Goal: Information Seeking & Learning: Learn about a topic

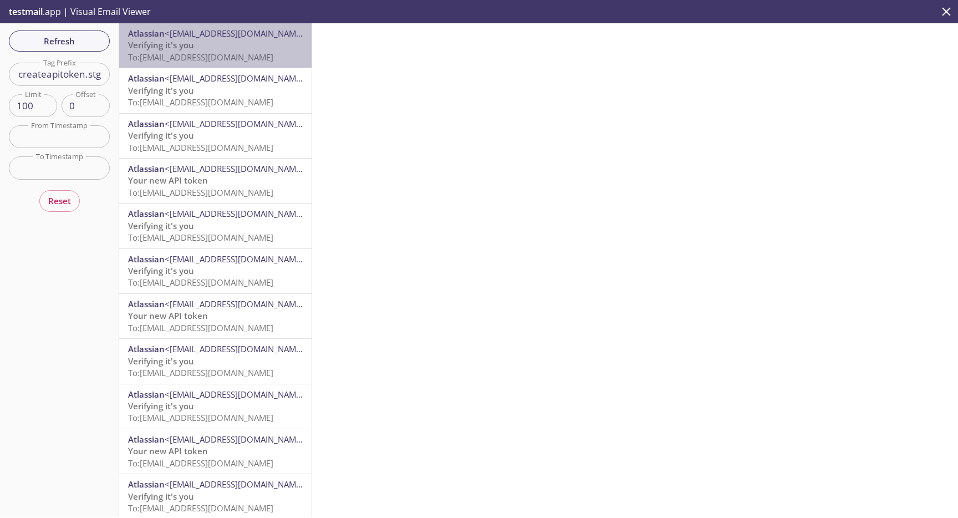
click at [208, 53] on span "To: [EMAIL_ADDRESS][DOMAIN_NAME]" at bounding box center [200, 57] width 145 height 11
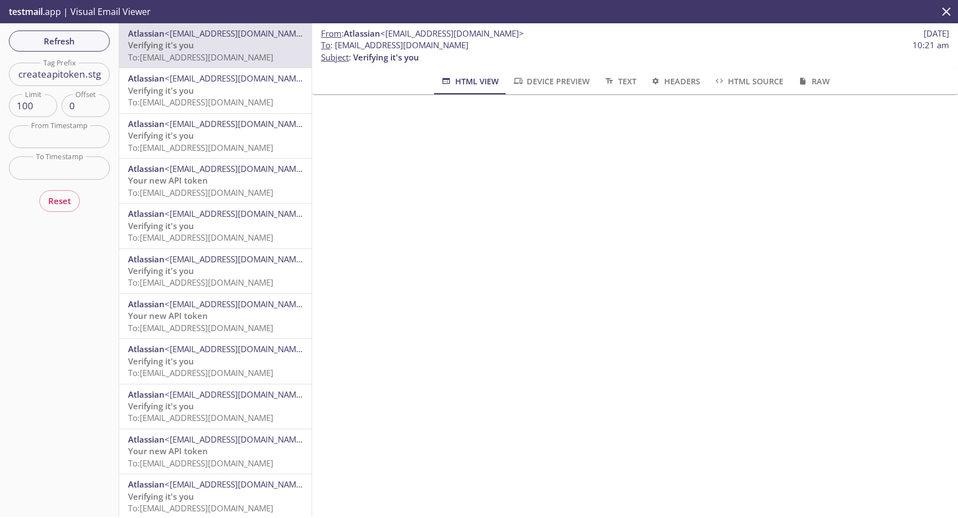
click at [207, 76] on span "<[EMAIL_ADDRESS][DOMAIN_NAME]>" at bounding box center [237, 78] width 144 height 11
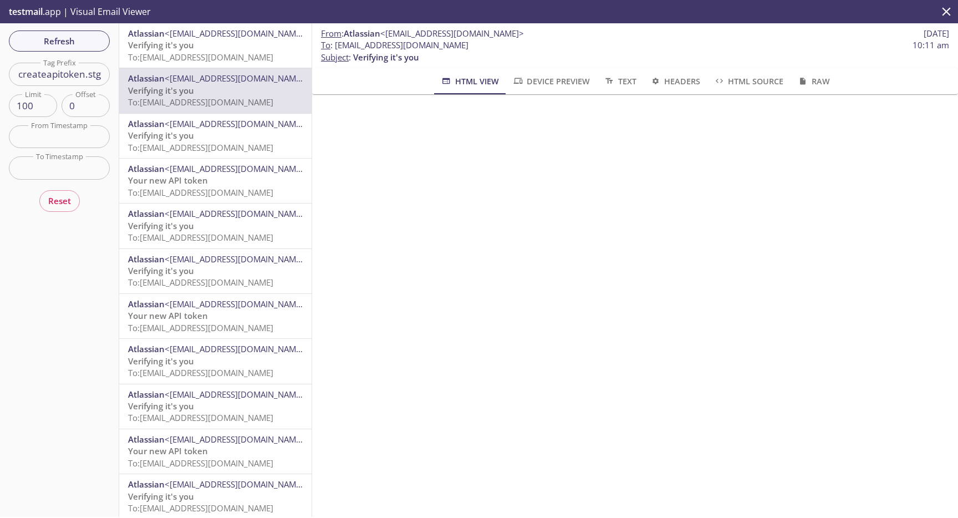
click at [224, 142] on span "To: [EMAIL_ADDRESS][DOMAIN_NAME]" at bounding box center [200, 147] width 145 height 11
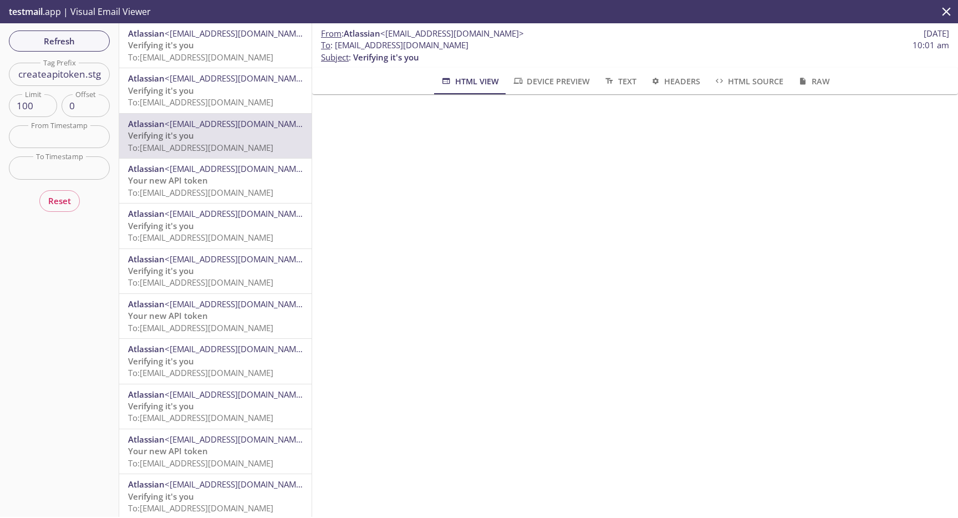
click at [217, 124] on span "<[EMAIL_ADDRESS][DOMAIN_NAME]>" at bounding box center [237, 123] width 144 height 11
click at [212, 105] on span "To: [EMAIL_ADDRESS][DOMAIN_NAME]" at bounding box center [200, 102] width 145 height 11
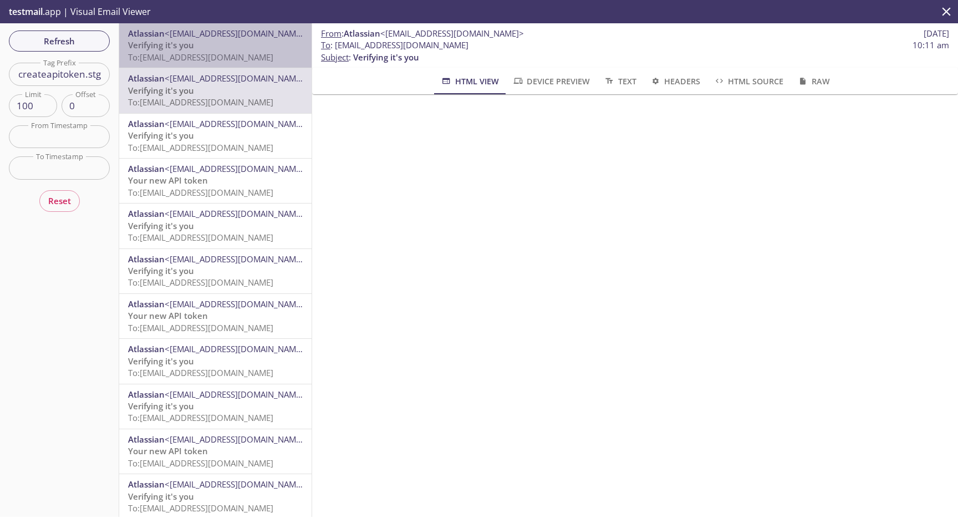
click at [211, 62] on span "To: [EMAIL_ADDRESS][DOMAIN_NAME]" at bounding box center [200, 57] width 145 height 11
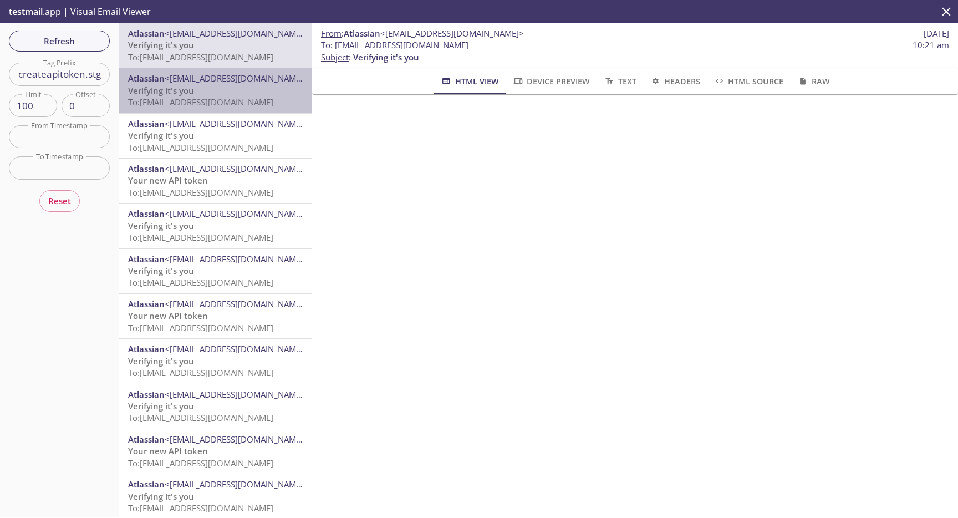
click at [222, 99] on span "To: [EMAIL_ADDRESS][DOMAIN_NAME]" at bounding box center [200, 102] width 145 height 11
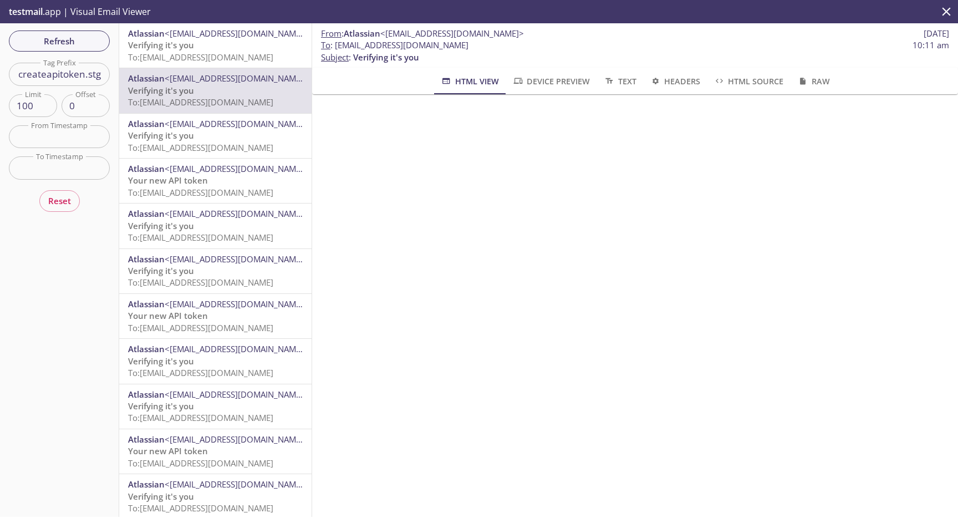
click at [230, 142] on span "To: [EMAIL_ADDRESS][DOMAIN_NAME]" at bounding box center [200, 147] width 145 height 11
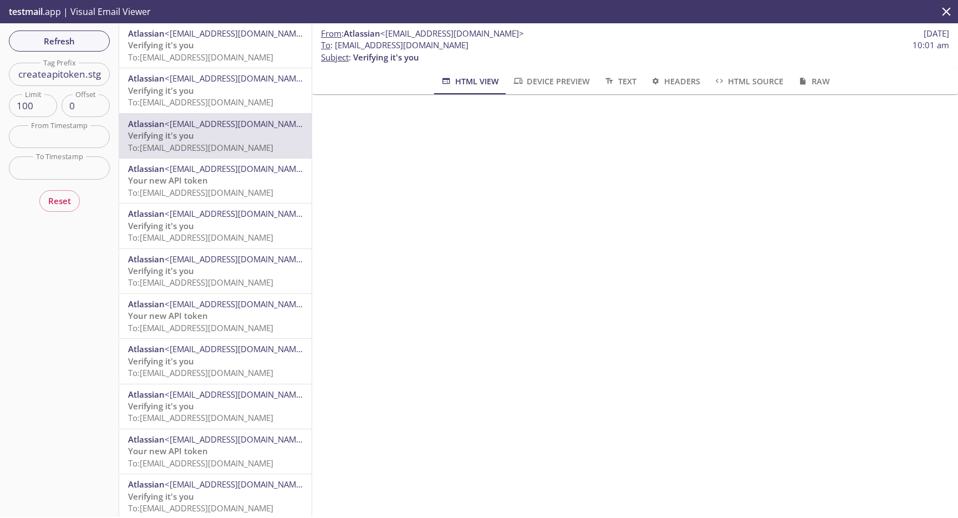
click at [635, 79] on span "Text" at bounding box center [619, 81] width 33 height 14
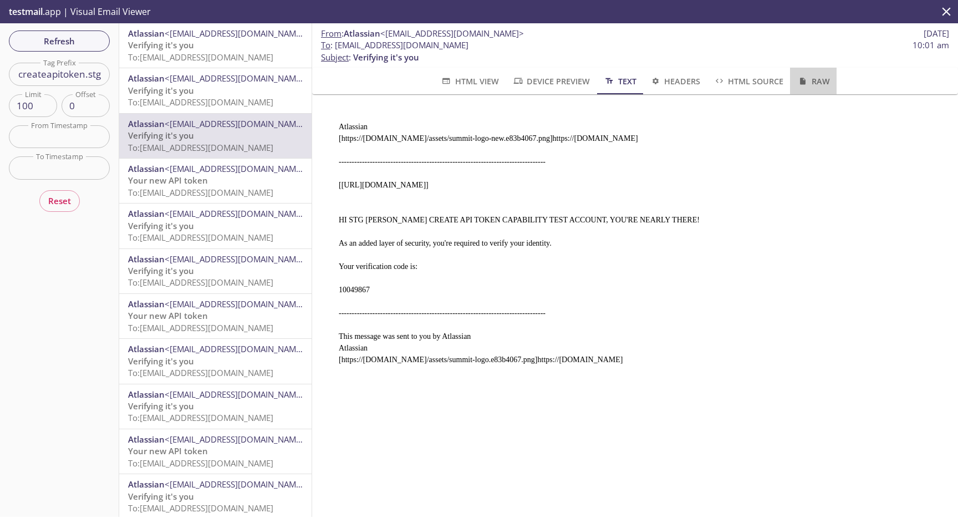
click at [807, 78] on icon "button" at bounding box center [803, 81] width 12 height 8
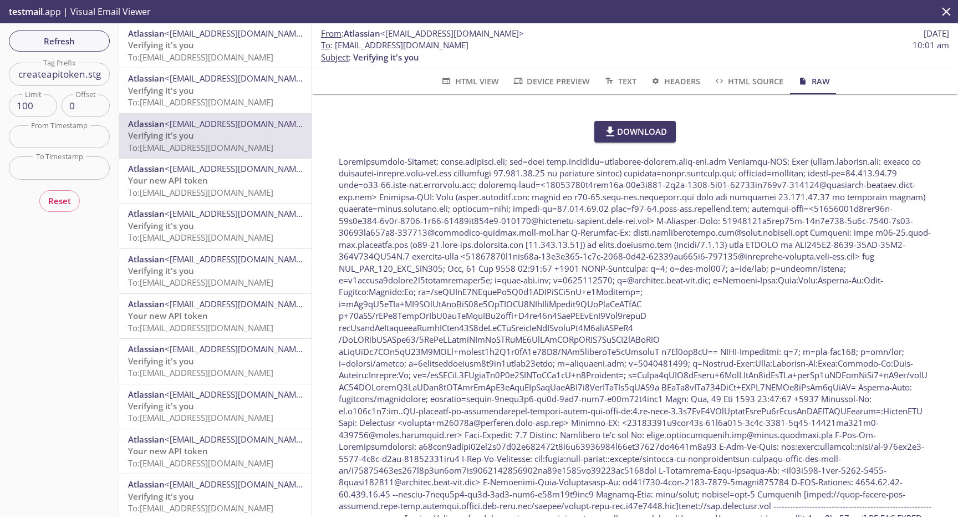
click at [734, 85] on span "HTML Source" at bounding box center [749, 81] width 70 height 14
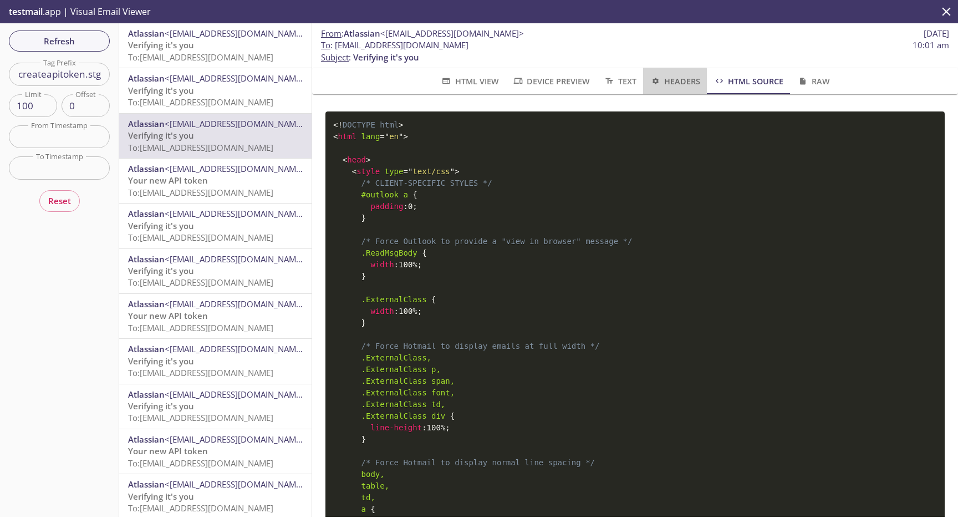
click at [651, 87] on span "Headers" at bounding box center [675, 81] width 50 height 14
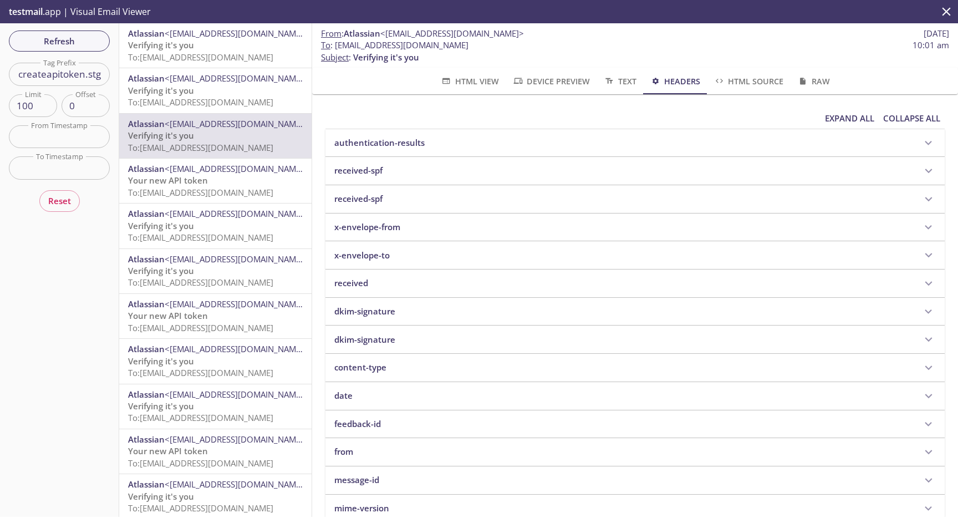
click at [509, 285] on div "received" at bounding box center [624, 283] width 581 height 12
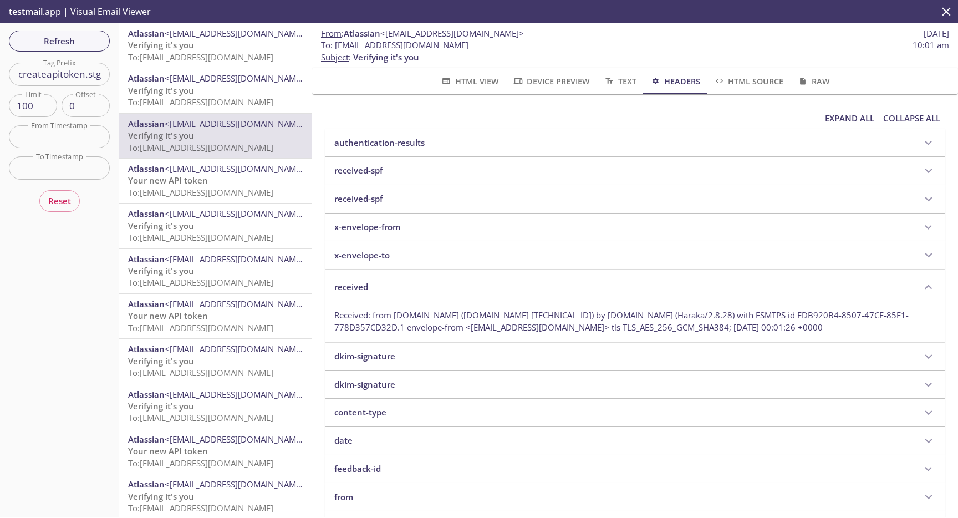
click at [509, 285] on div "received" at bounding box center [624, 287] width 581 height 12
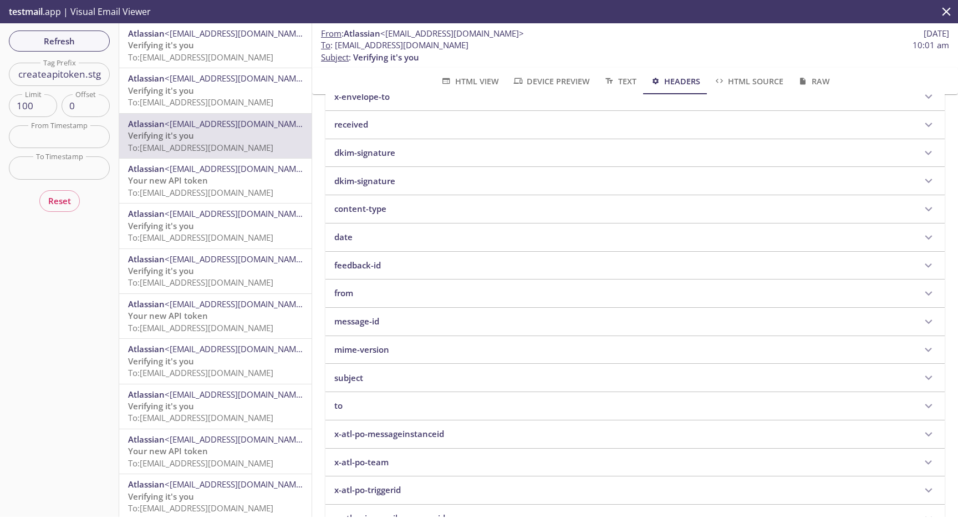
scroll to position [244, 0]
click at [373, 319] on div "to" at bounding box center [624, 320] width 581 height 12
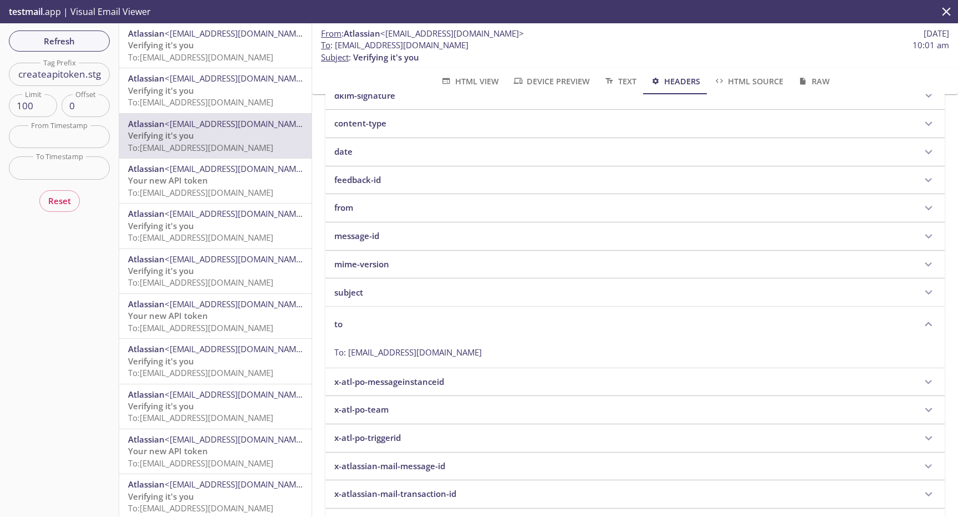
click at [373, 319] on div "to" at bounding box center [624, 324] width 581 height 12
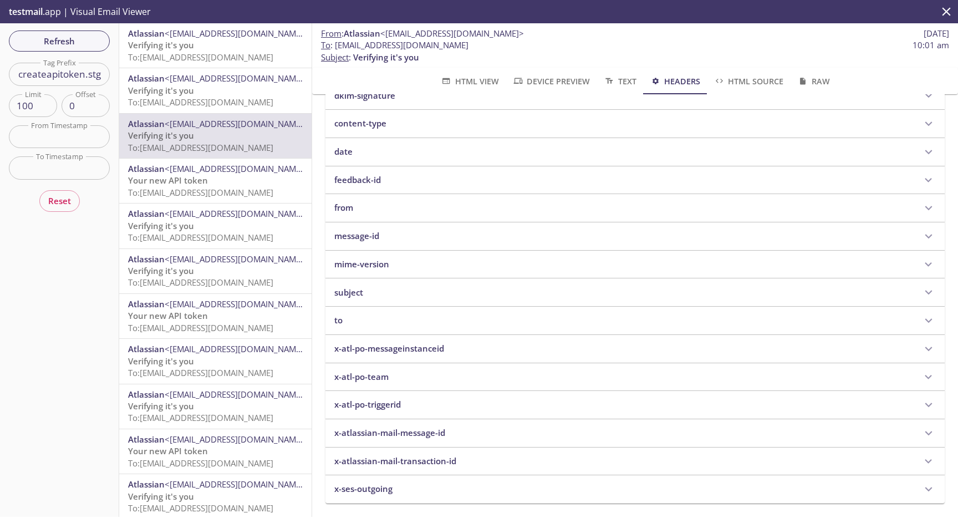
click at [370, 307] on div "to" at bounding box center [635, 321] width 619 height 28
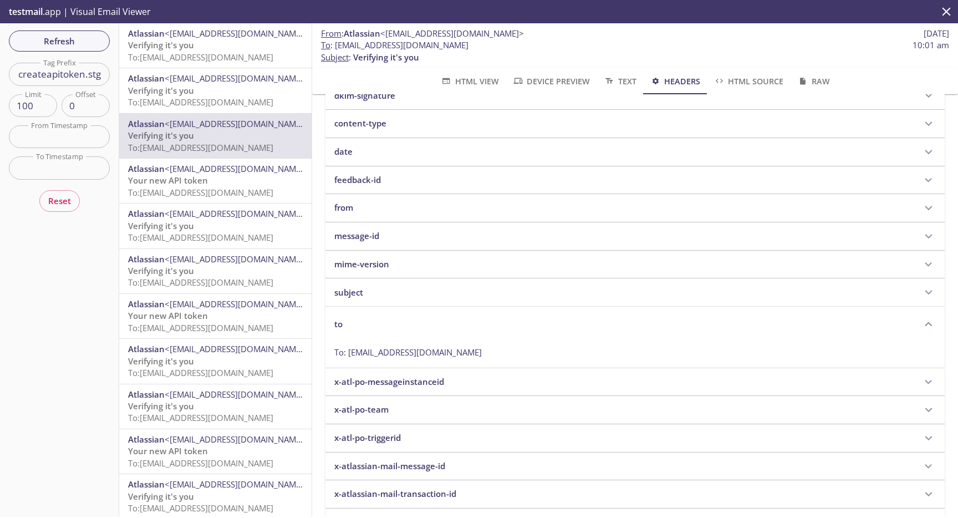
click at [363, 302] on div "subject" at bounding box center [635, 292] width 619 height 28
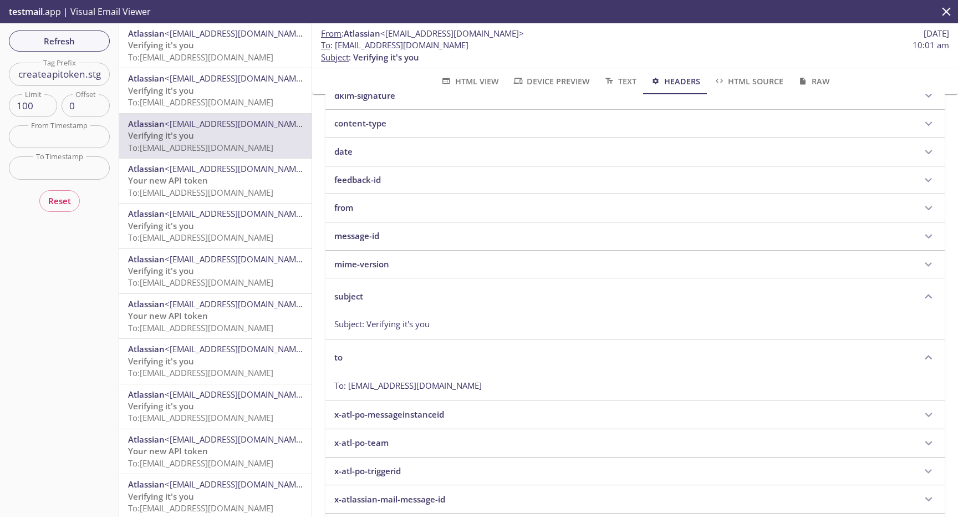
click at [363, 300] on p "subject" at bounding box center [348, 297] width 29 height 12
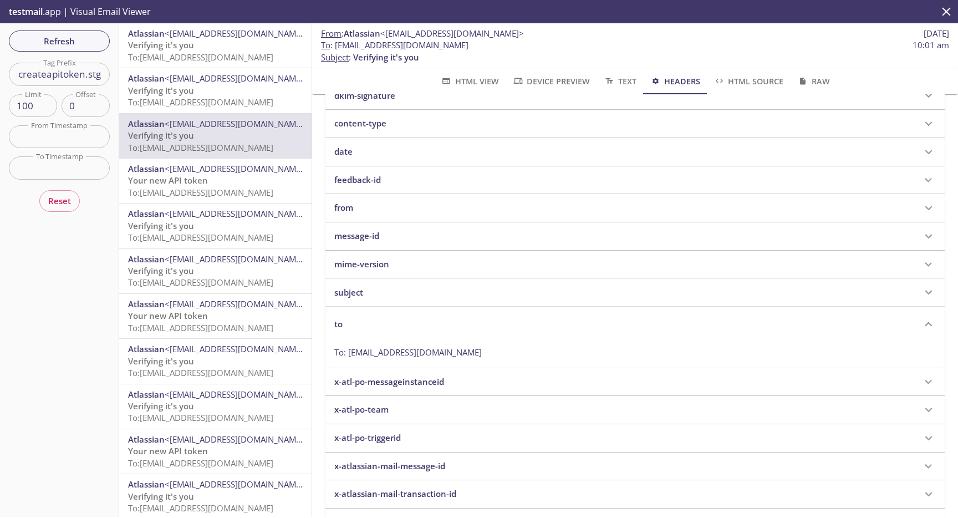
click at [372, 264] on p "mime-version" at bounding box center [361, 264] width 55 height 12
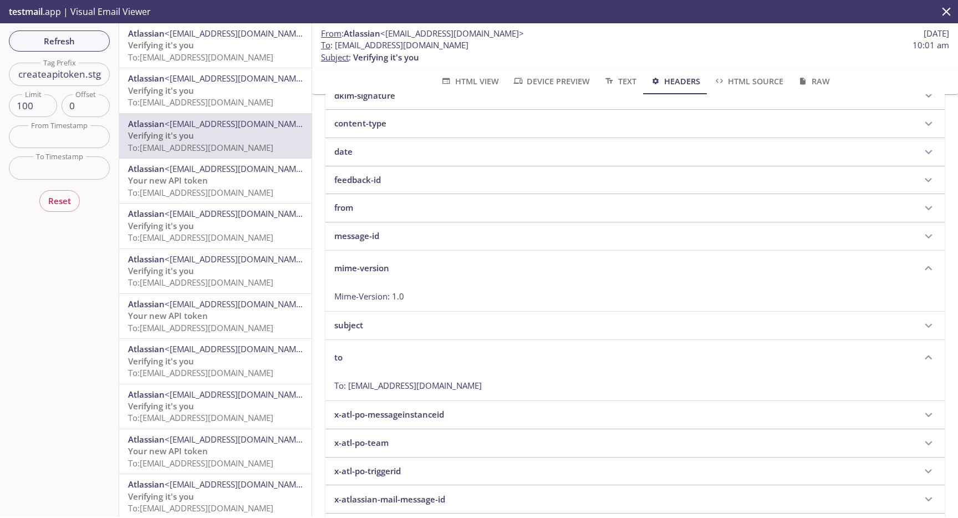
click at [372, 264] on p "mime-version" at bounding box center [361, 268] width 55 height 12
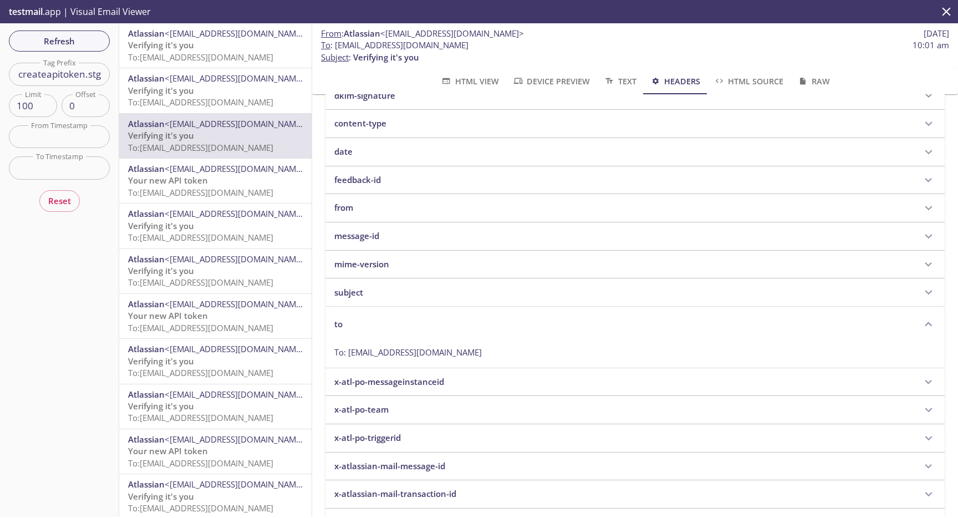
scroll to position [277, 0]
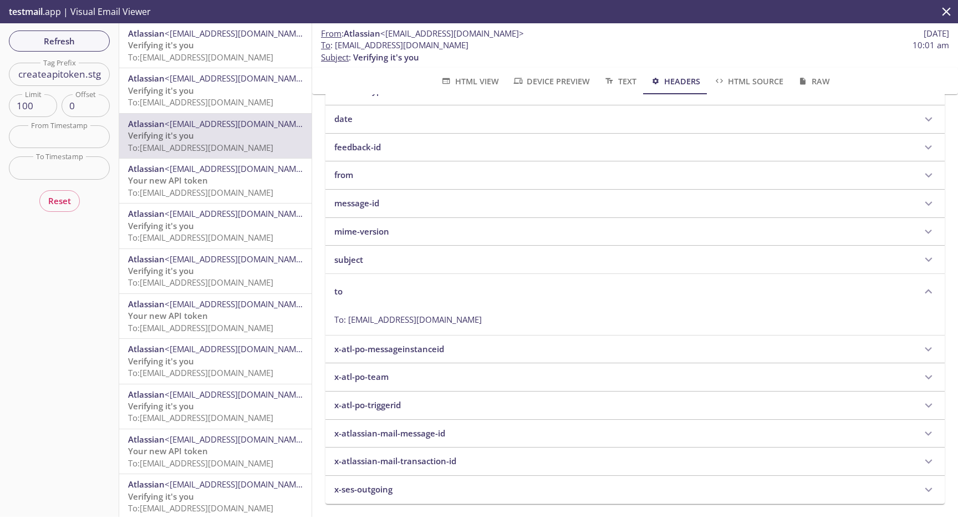
click at [398, 439] on div "x-atlassian-mail-message-id" at bounding box center [635, 434] width 619 height 28
click at [398, 439] on p "x-atlassian-mail-message-id" at bounding box center [389, 437] width 111 height 12
click at [407, 463] on p "x-atlassian-mail-transaction-id" at bounding box center [395, 461] width 122 height 12
click at [402, 422] on div "x-atlassian-mail-message-id" at bounding box center [635, 433] width 619 height 28
click at [402, 422] on div "x-atlassian-mail-message-id" at bounding box center [635, 436] width 619 height 35
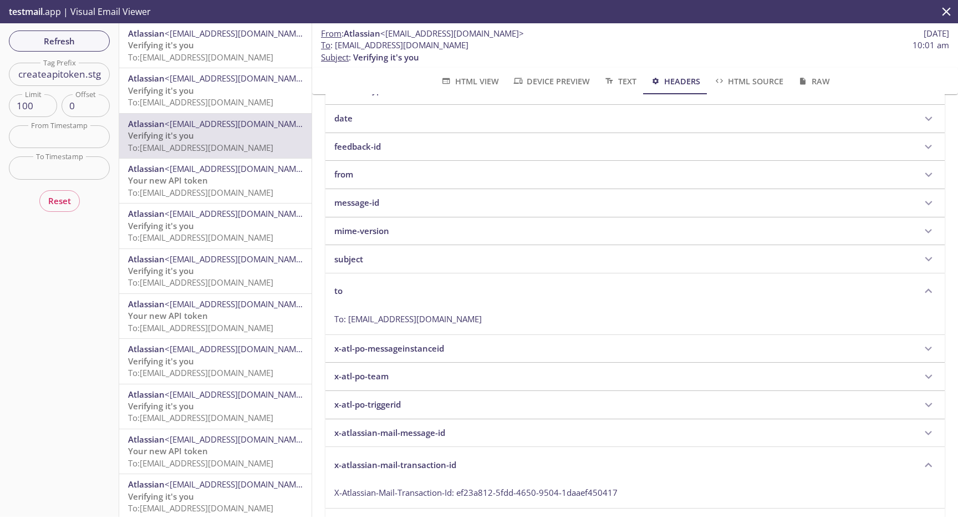
scroll to position [310, 0]
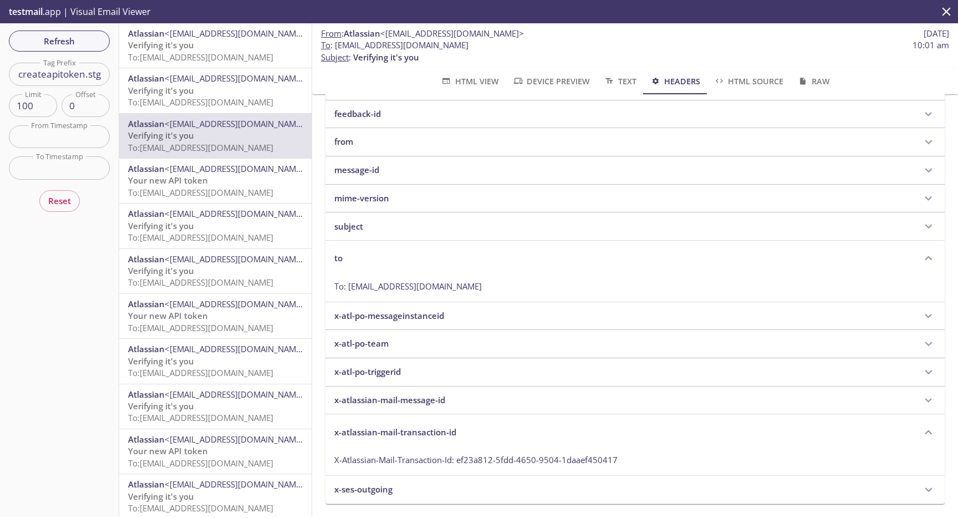
click at [402, 493] on div "x-ses-outgoing" at bounding box center [624, 490] width 581 height 12
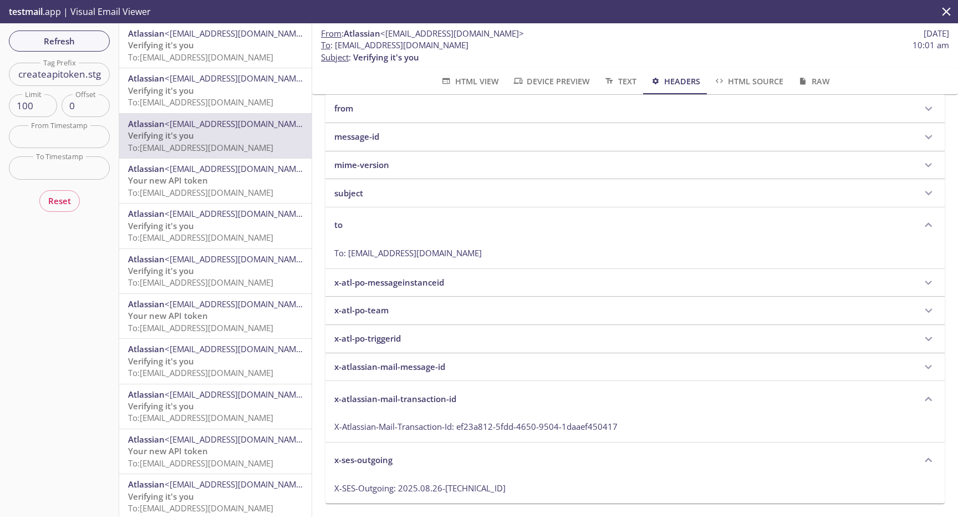
click at [385, 336] on p "x-atl-po-triggerid" at bounding box center [367, 339] width 67 height 12
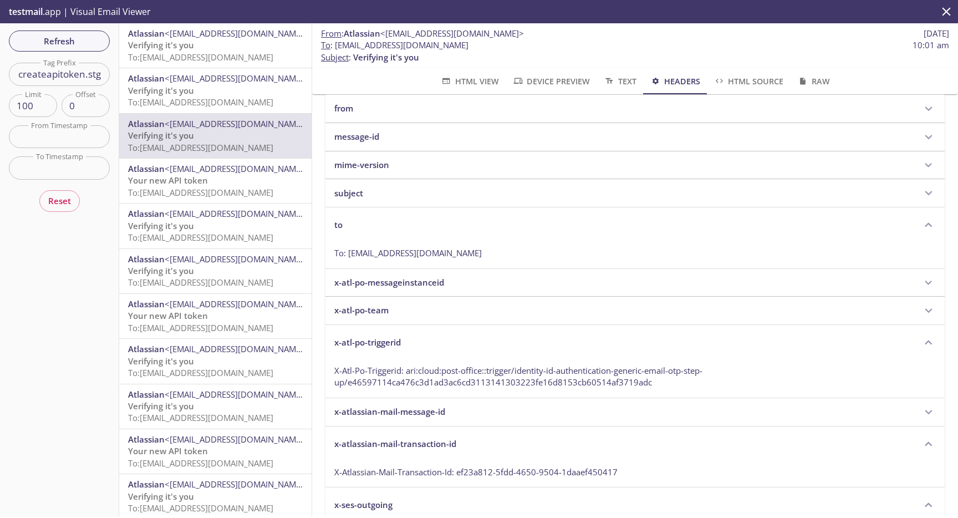
click at [383, 314] on p "x-atl-po-team" at bounding box center [361, 310] width 54 height 12
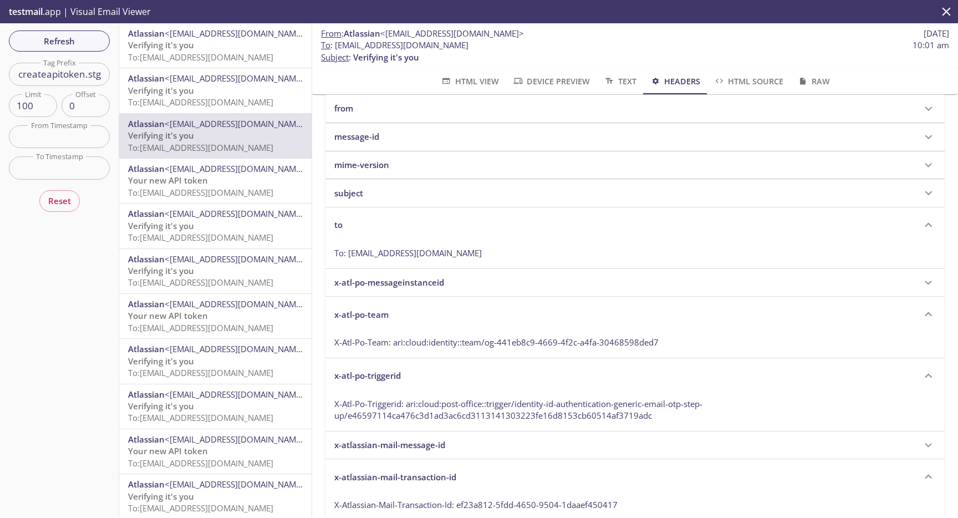
click at [407, 283] on p "x-atl-po-messageinstanceid" at bounding box center [389, 283] width 110 height 12
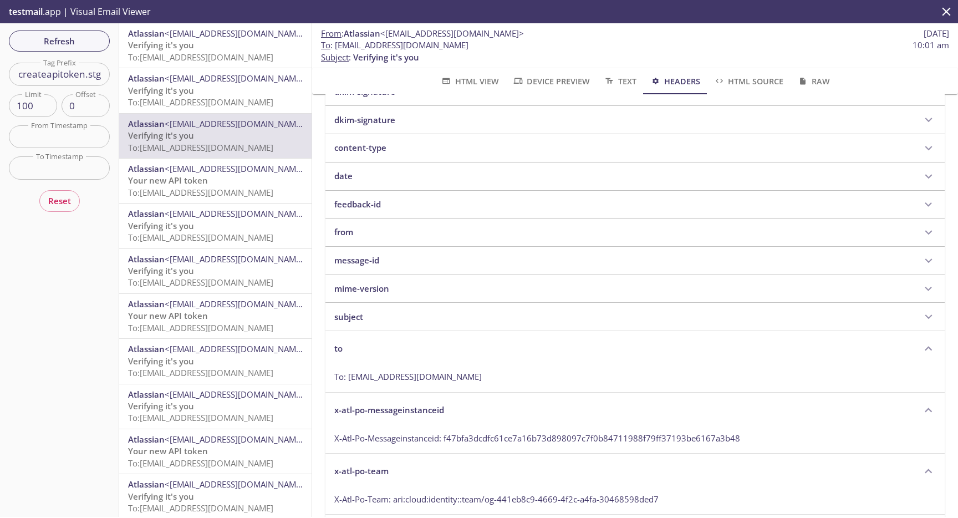
scroll to position [211, 0]
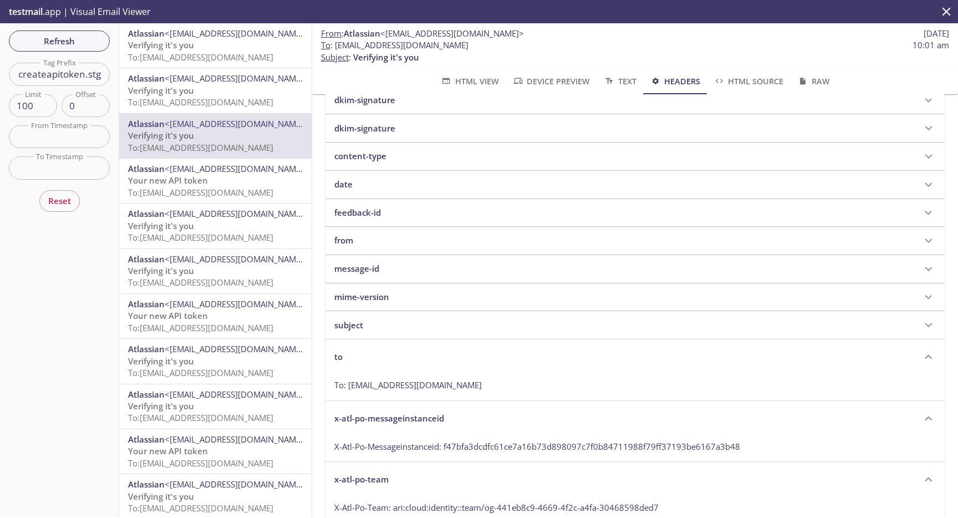
click at [402, 321] on div "subject" at bounding box center [624, 325] width 581 height 12
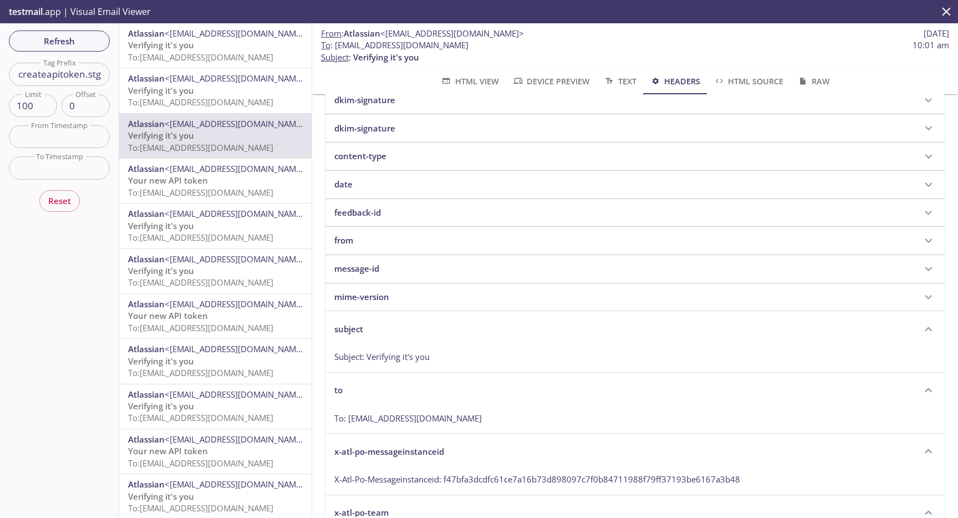
click at [380, 249] on div "from" at bounding box center [635, 241] width 619 height 28
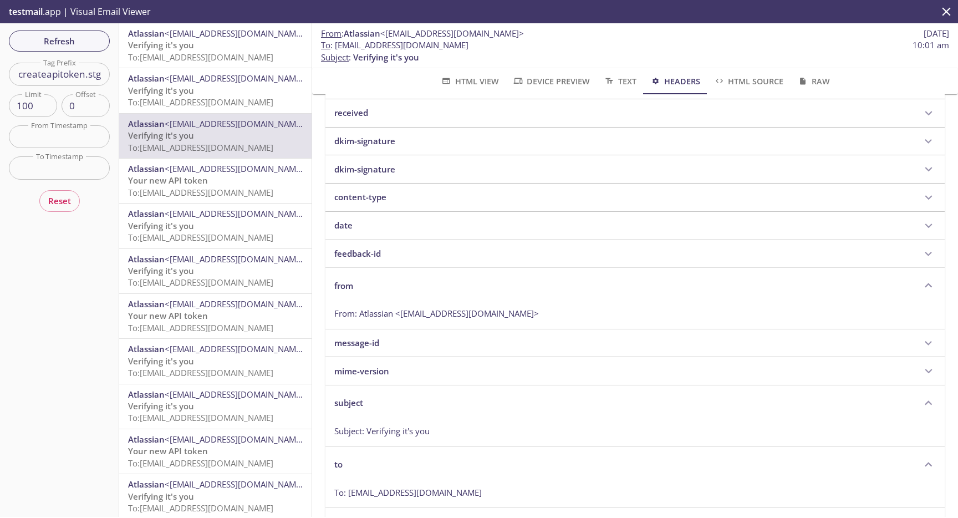
scroll to position [172, 0]
click at [392, 248] on div "feedback-id" at bounding box center [624, 252] width 581 height 12
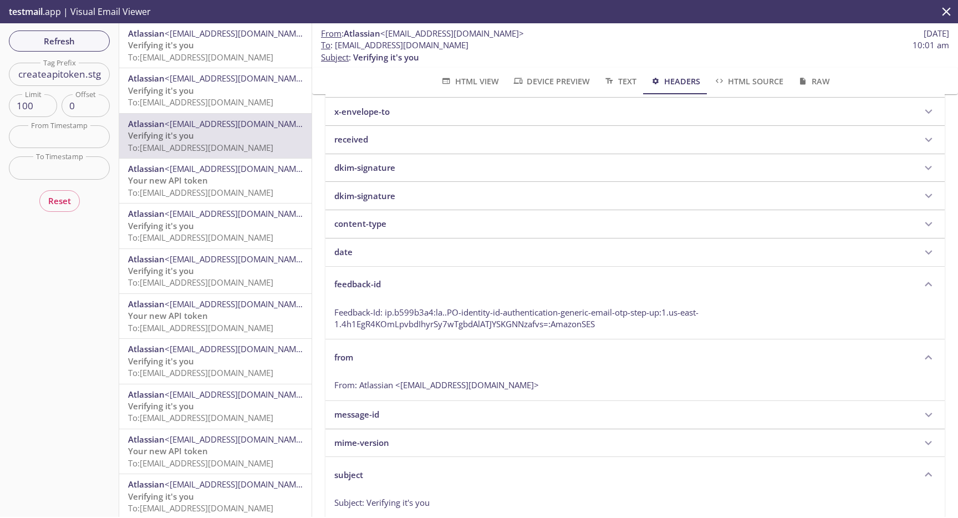
scroll to position [138, 0]
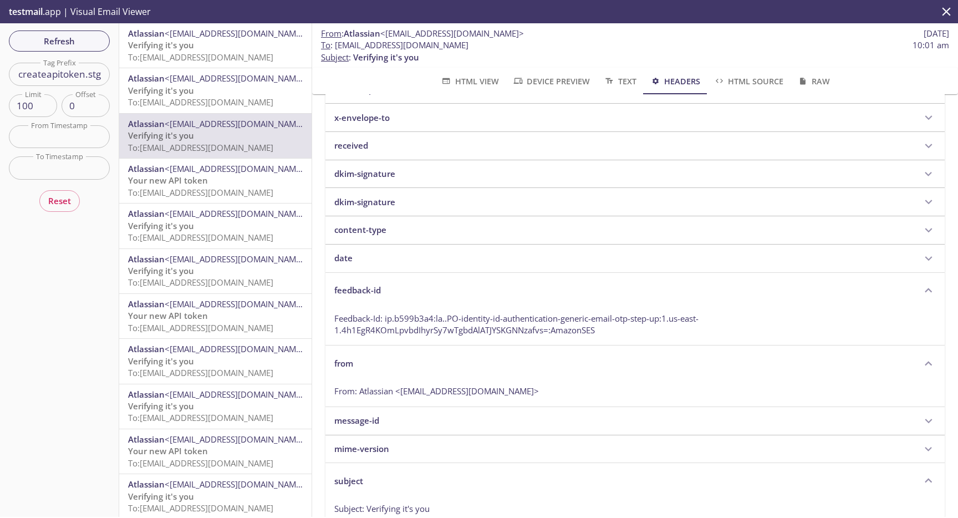
click at [392, 248] on div "date" at bounding box center [635, 259] width 619 height 28
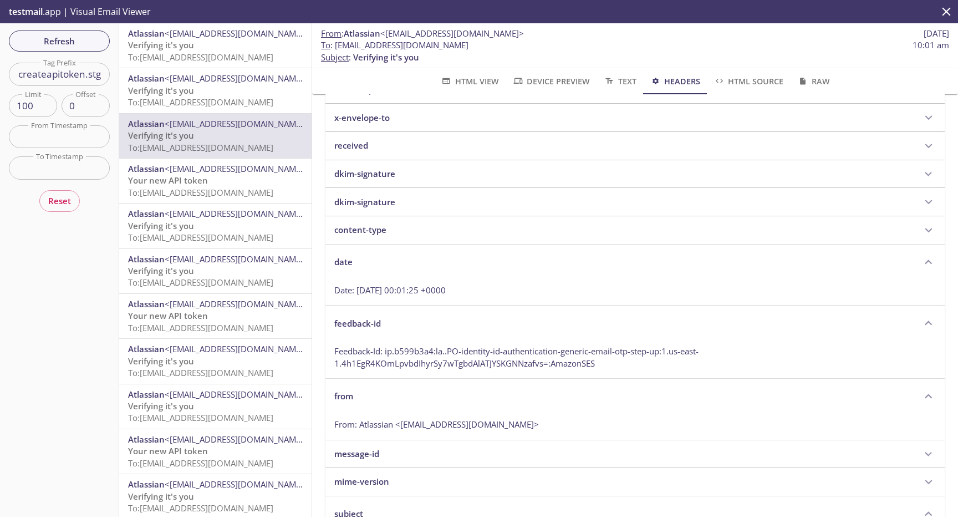
click at [389, 230] on div "content-type" at bounding box center [624, 230] width 581 height 12
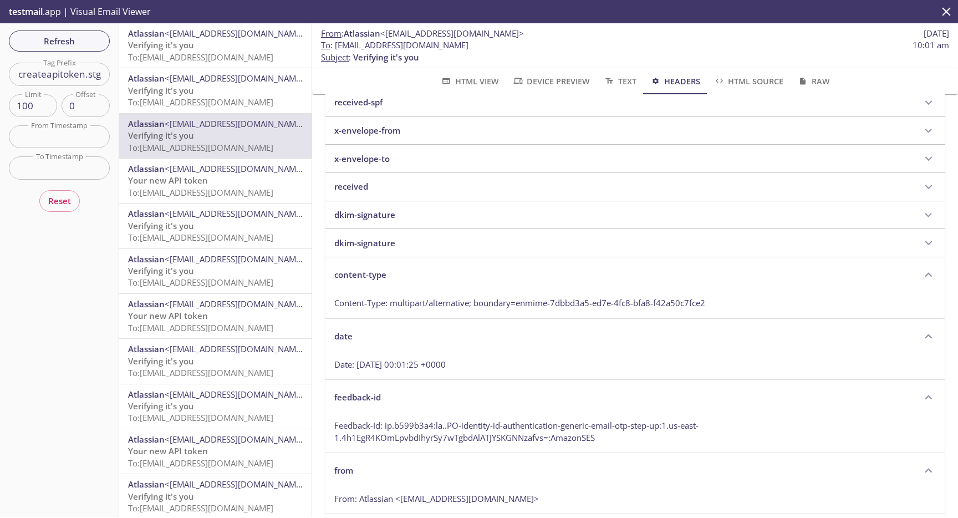
scroll to position [90, 0]
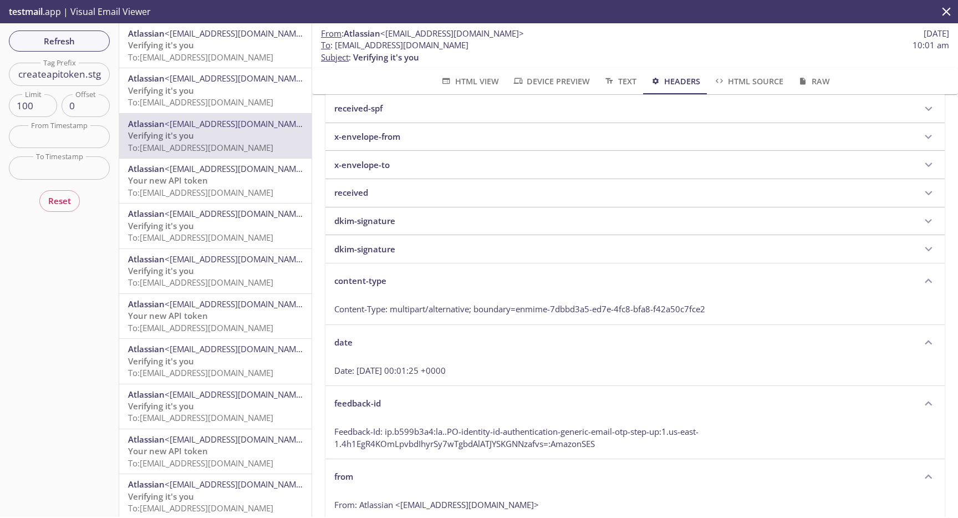
click at [372, 191] on div "received" at bounding box center [624, 193] width 581 height 12
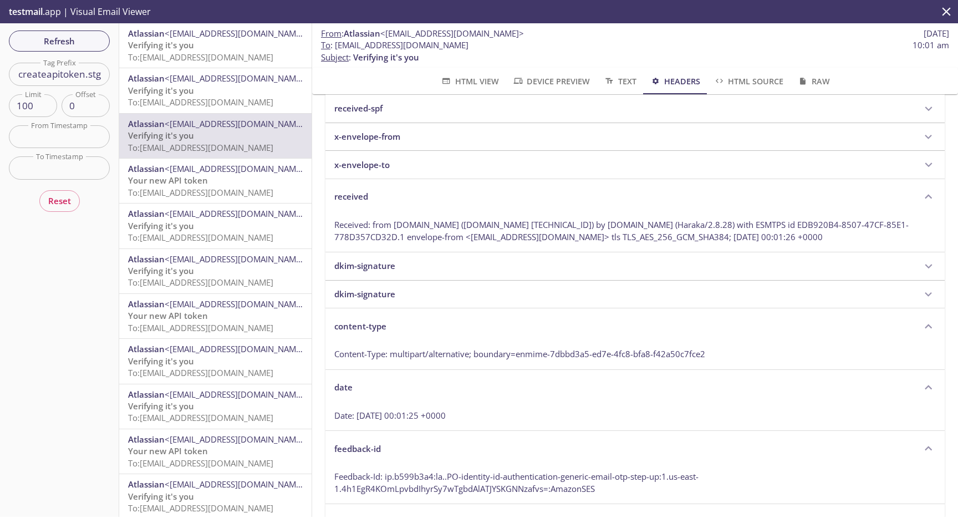
scroll to position [0, 0]
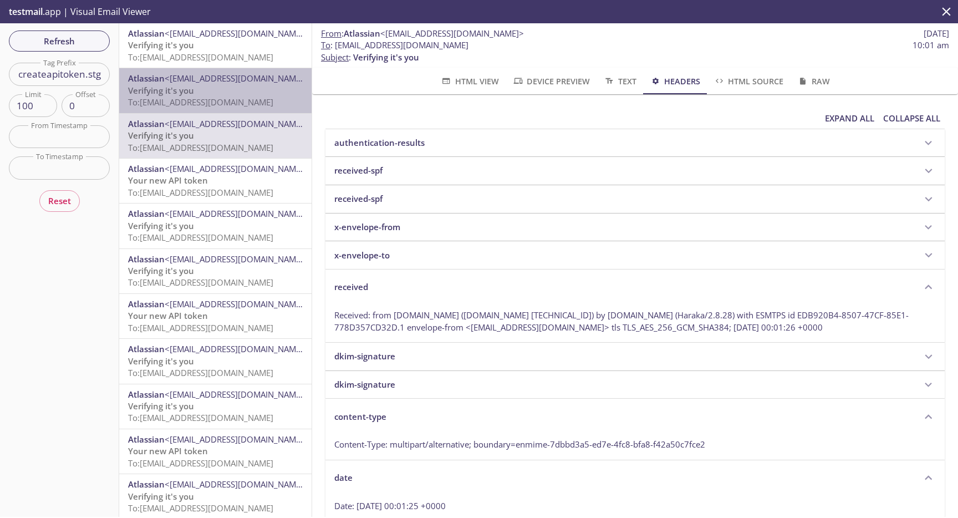
click at [241, 88] on p "Verifying it's you To: [EMAIL_ADDRESS][DOMAIN_NAME]" at bounding box center [215, 97] width 175 height 24
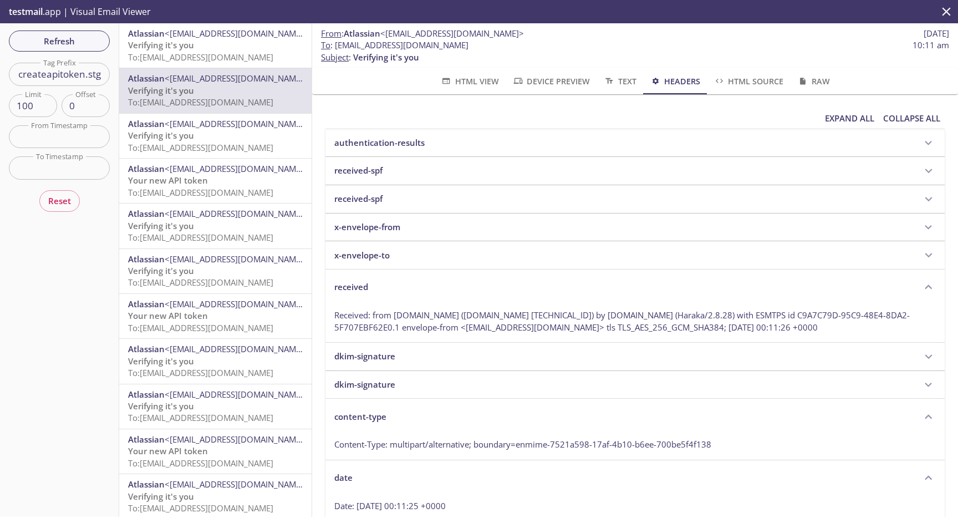
click at [236, 40] on p "Verifying it's you To: [EMAIL_ADDRESS][DOMAIN_NAME]" at bounding box center [215, 51] width 175 height 24
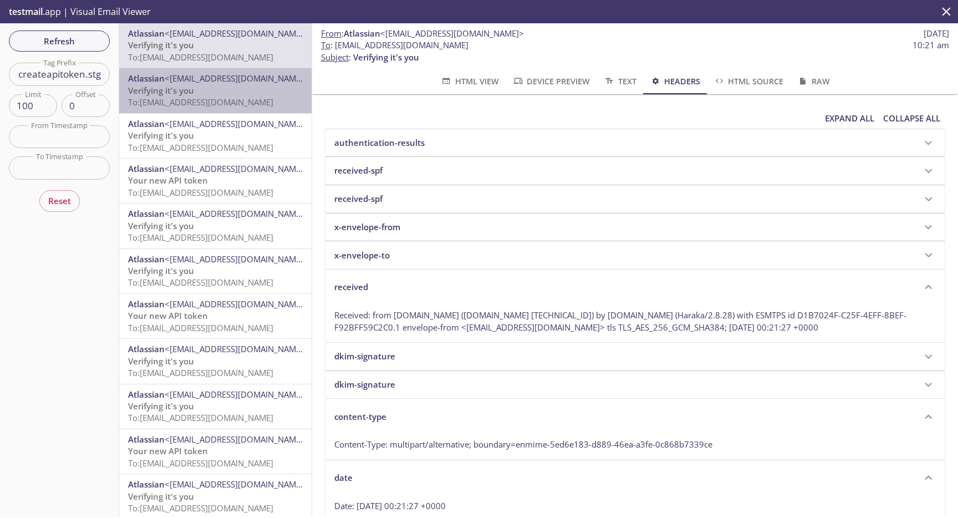
click at [240, 83] on span "<[EMAIL_ADDRESS][DOMAIN_NAME]>" at bounding box center [237, 78] width 144 height 11
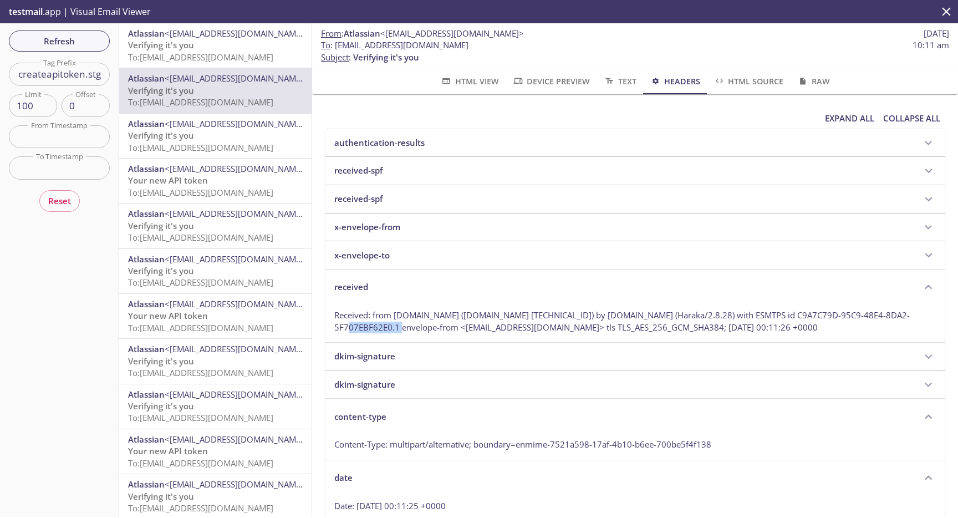
drag, startPoint x: 390, startPoint y: 329, endPoint x: 338, endPoint y: 329, distance: 52.1
click at [338, 329] on p "Received: from [DOMAIN_NAME] ([DOMAIN_NAME] [TECHNICAL_ID]) by [DOMAIN_NAME] (H…" at bounding box center [635, 321] width 602 height 24
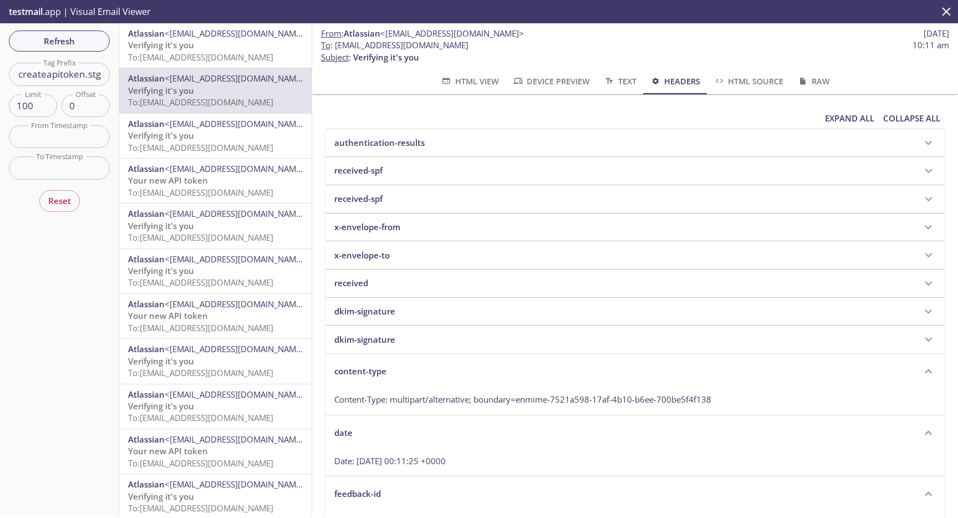
copy p "Haraka/2.8.28"
click at [200, 38] on div "Atlassian <[EMAIL_ADDRESS][DOMAIN_NAME]> Verifying it's you To: [EMAIL_ADDRESS]…" at bounding box center [215, 270] width 193 height 494
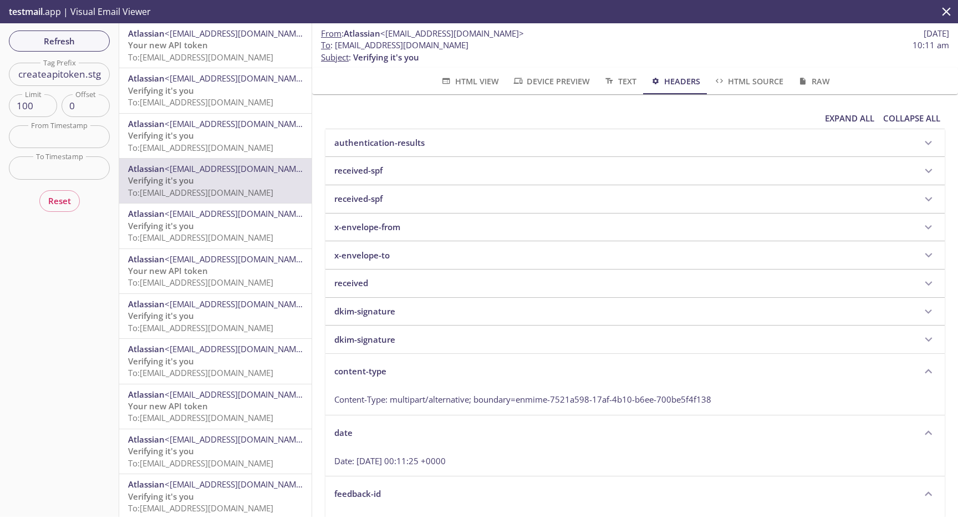
click at [240, 43] on p "Your new API token To: [EMAIL_ADDRESS][DOMAIN_NAME]" at bounding box center [215, 51] width 175 height 24
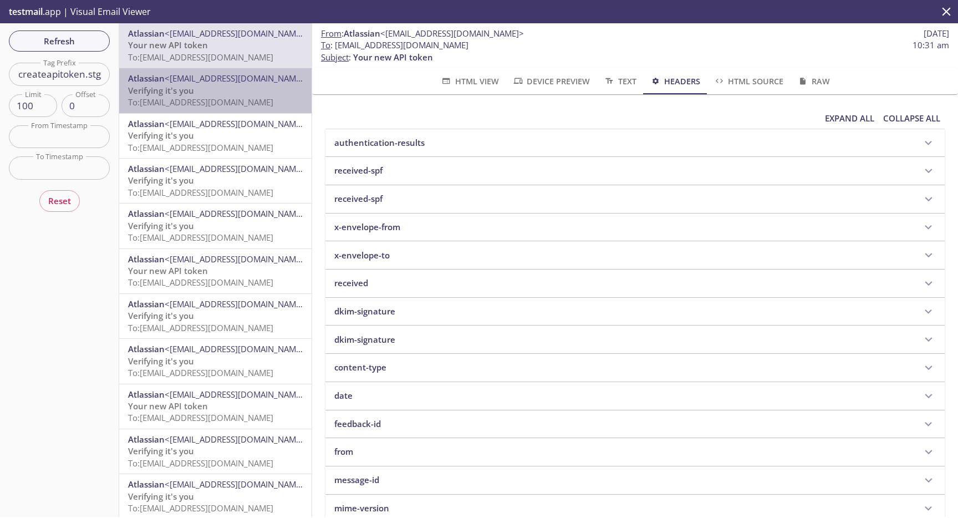
click at [199, 82] on span "<[EMAIL_ADDRESS][DOMAIN_NAME]>" at bounding box center [237, 78] width 144 height 11
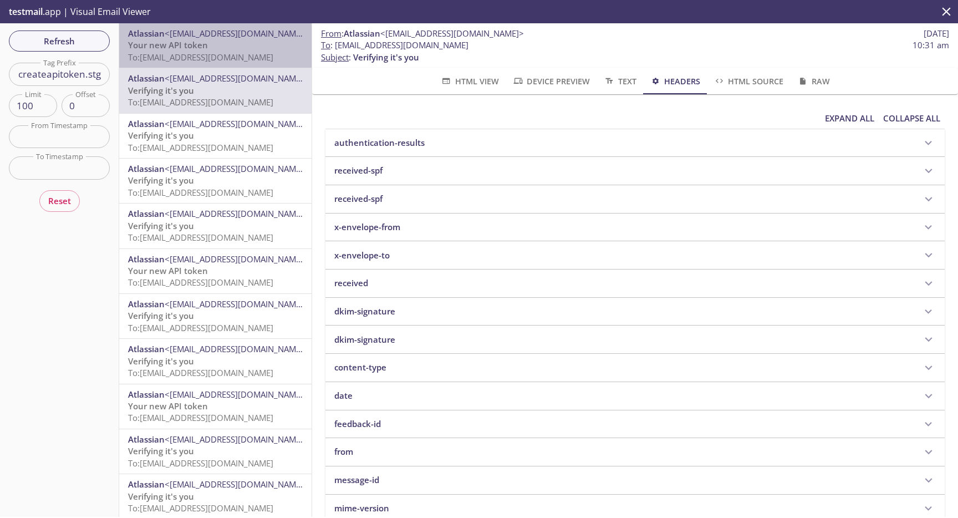
click at [184, 44] on span "Your new API token" at bounding box center [168, 44] width 80 height 11
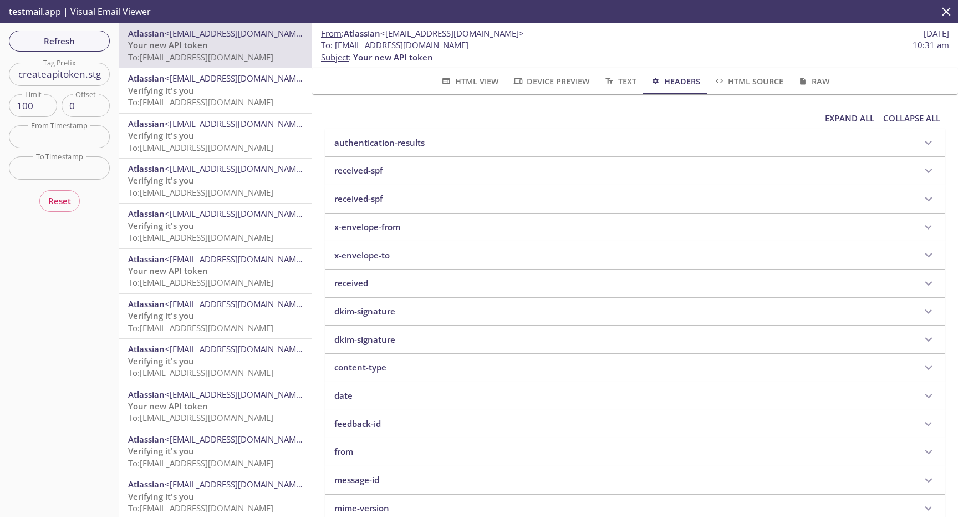
click at [238, 87] on p "Verifying it's you To: [EMAIL_ADDRESS][DOMAIN_NAME]" at bounding box center [215, 97] width 175 height 24
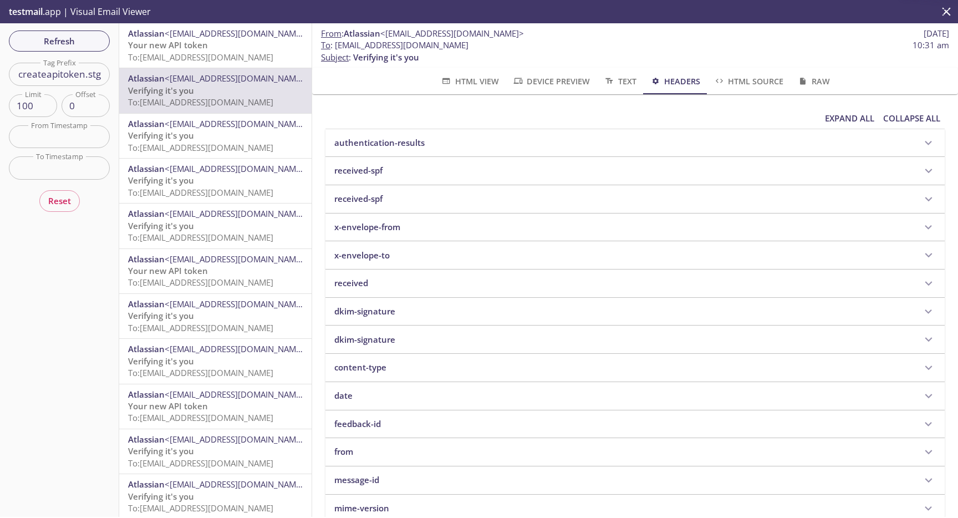
click at [216, 53] on span "To: [EMAIL_ADDRESS][DOMAIN_NAME]" at bounding box center [200, 57] width 145 height 11
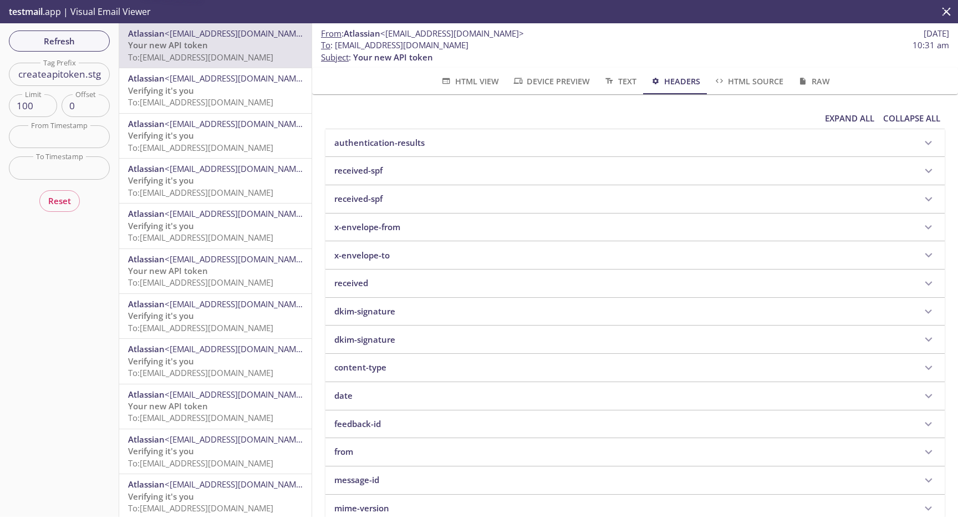
click at [220, 77] on span "<[EMAIL_ADDRESS][DOMAIN_NAME]>" at bounding box center [237, 78] width 144 height 11
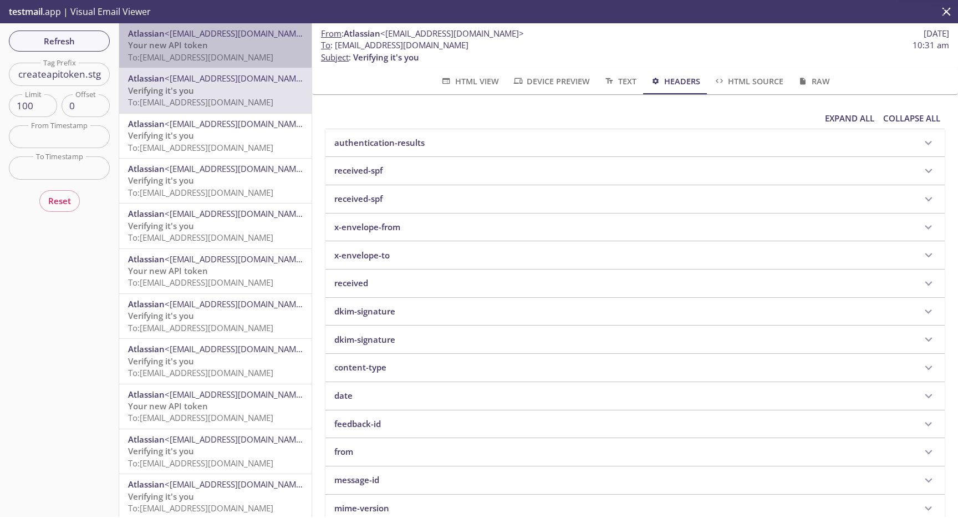
click at [204, 46] on span "Your new API token" at bounding box center [168, 44] width 80 height 11
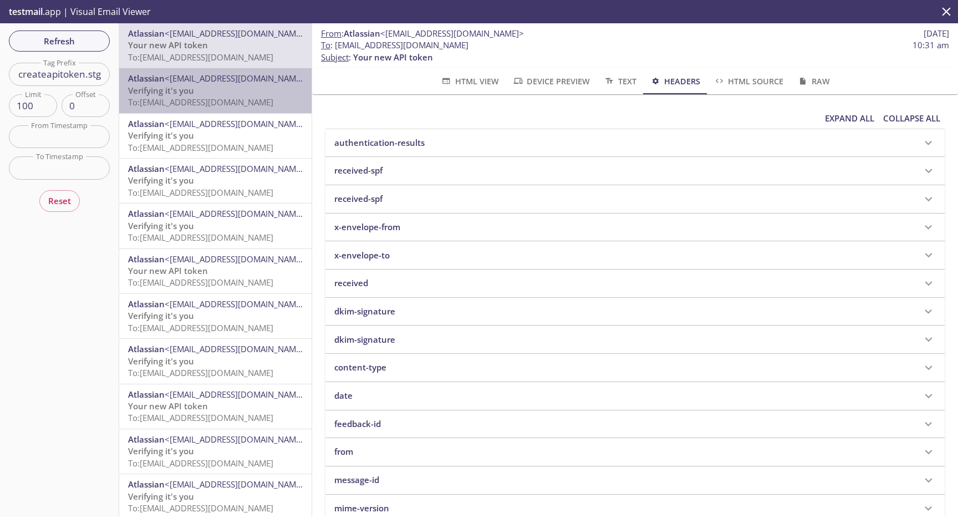
click at [209, 83] on span "<[EMAIL_ADDRESS][DOMAIN_NAME]>" at bounding box center [237, 78] width 144 height 11
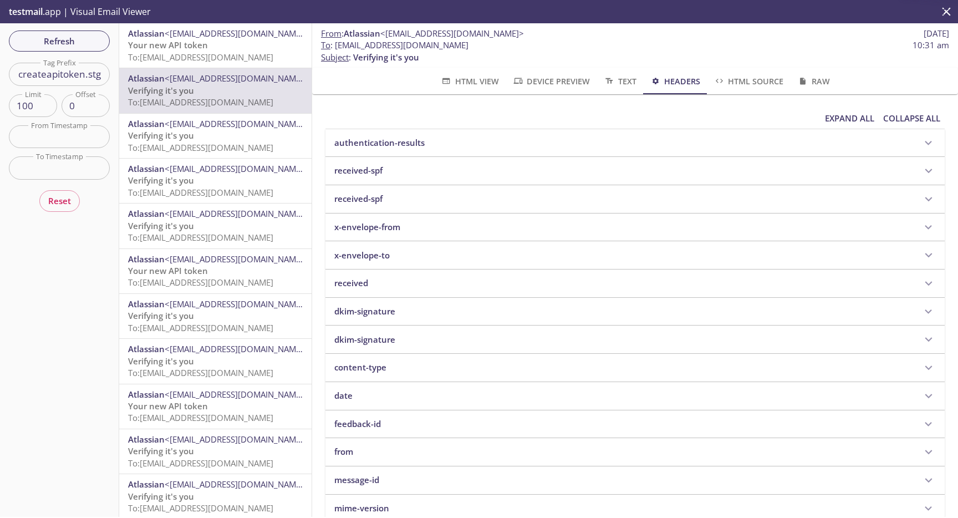
click at [195, 49] on span "Your new API token" at bounding box center [168, 44] width 80 height 11
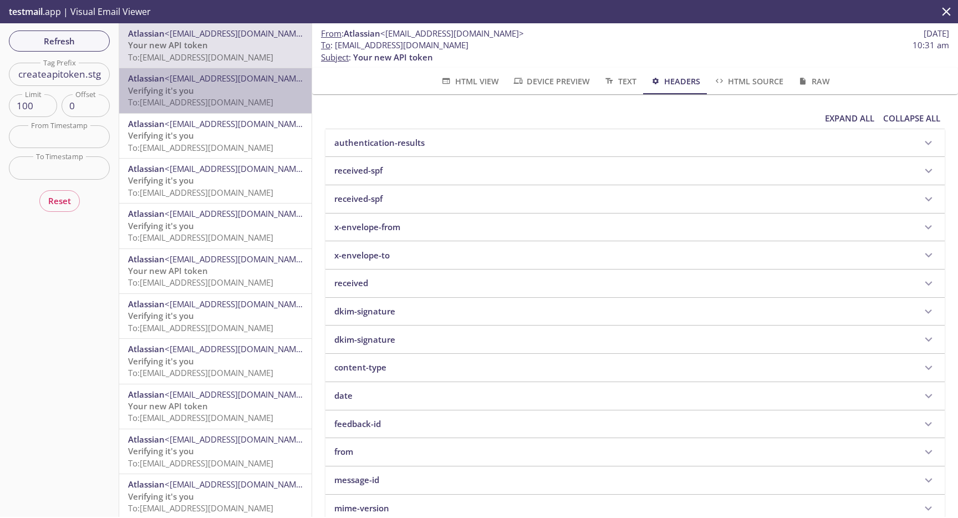
click at [201, 92] on p "Verifying it's you To: [EMAIL_ADDRESS][DOMAIN_NAME]" at bounding box center [215, 97] width 175 height 24
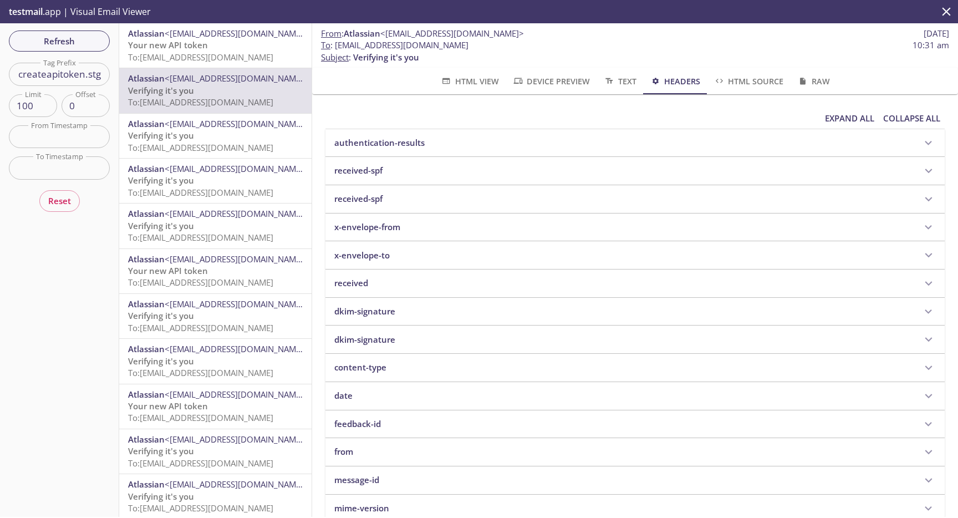
click at [58, 78] on input "createapitoken.stg" at bounding box center [59, 74] width 101 height 23
paste input "resetpassword-shortpassword"
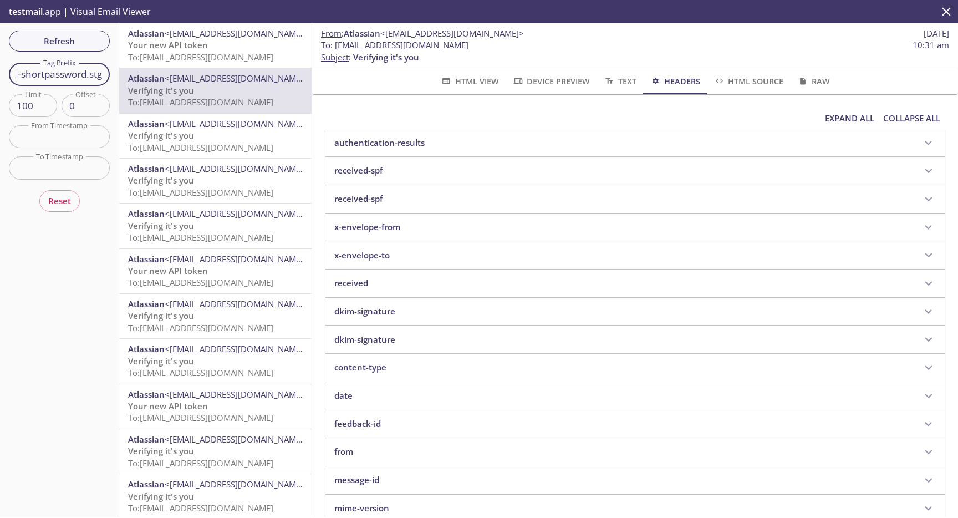
type input "resetpassword-shortpassword.stg"
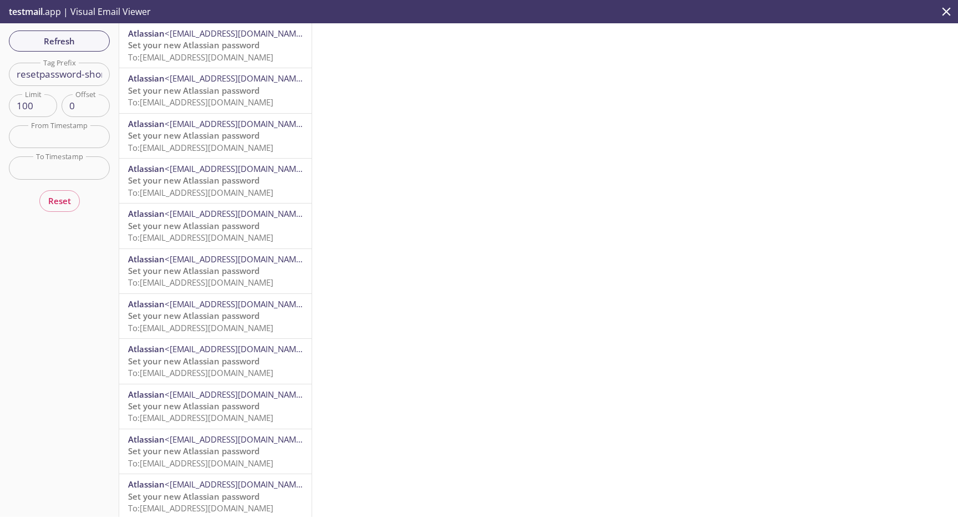
click at [211, 43] on span "Set your new Atlassian password" at bounding box center [193, 44] width 131 height 11
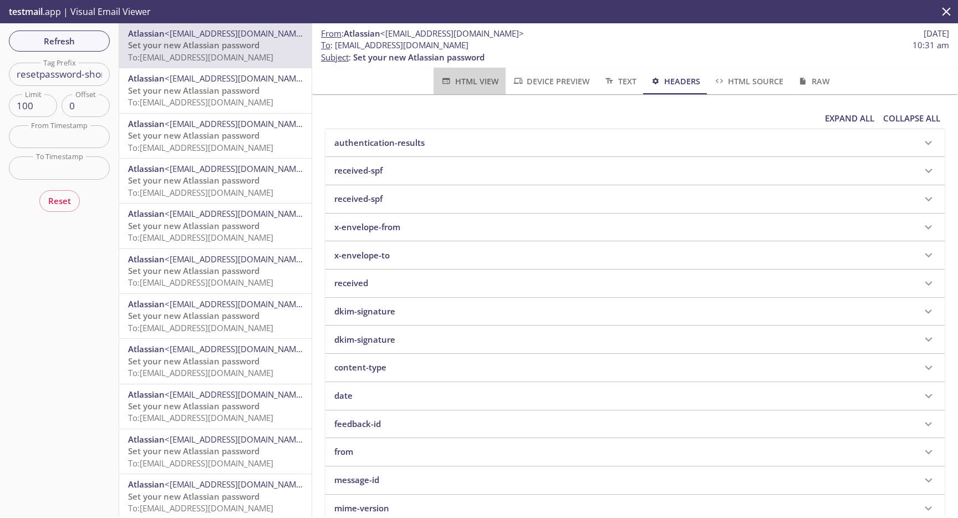
click at [472, 79] on span "HTML View" at bounding box center [469, 81] width 58 height 14
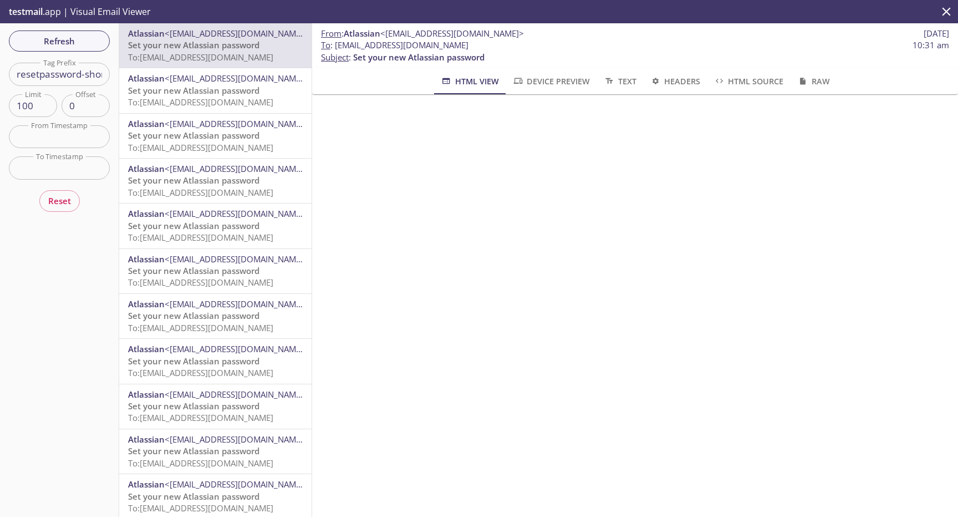
click at [560, 84] on span "Device Preview" at bounding box center [551, 81] width 78 height 14
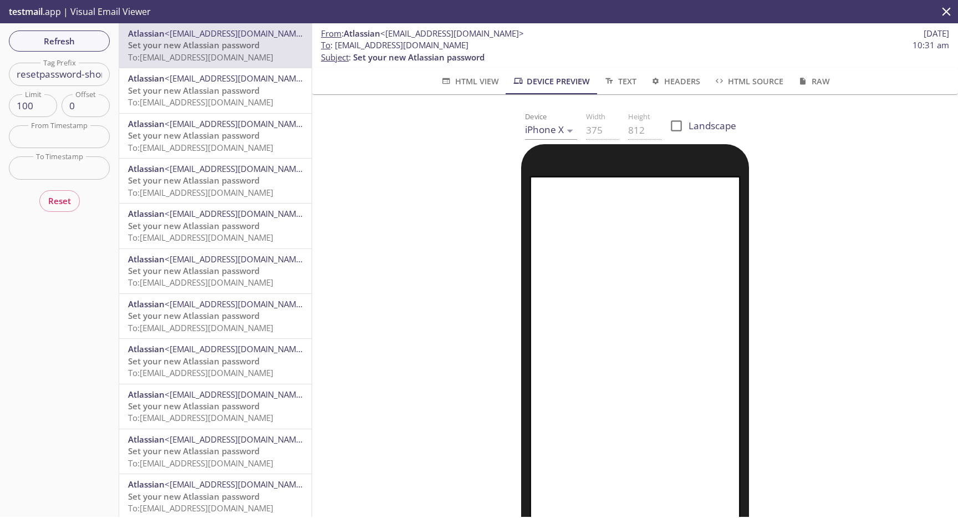
click at [454, 88] on button "HTML View" at bounding box center [470, 81] width 72 height 27
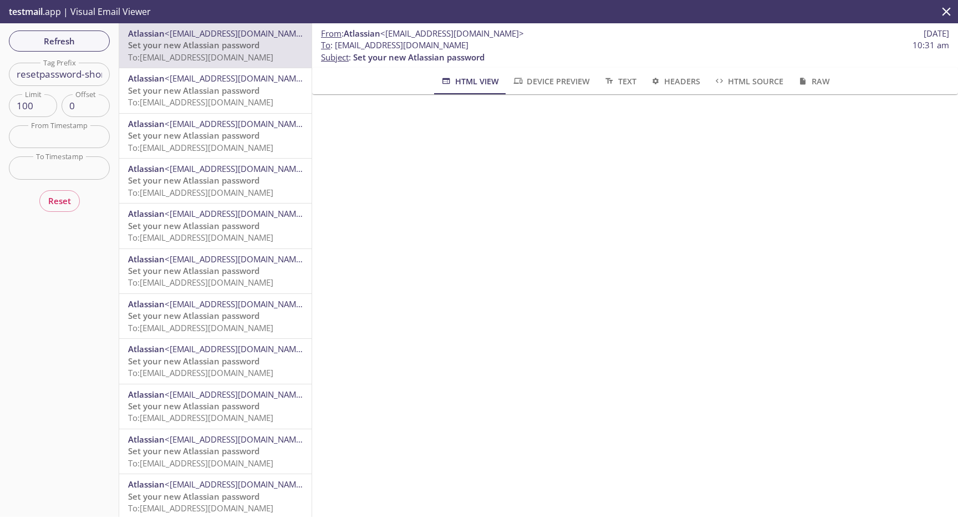
click at [224, 93] on span "Set your new Atlassian password" at bounding box center [193, 90] width 131 height 11
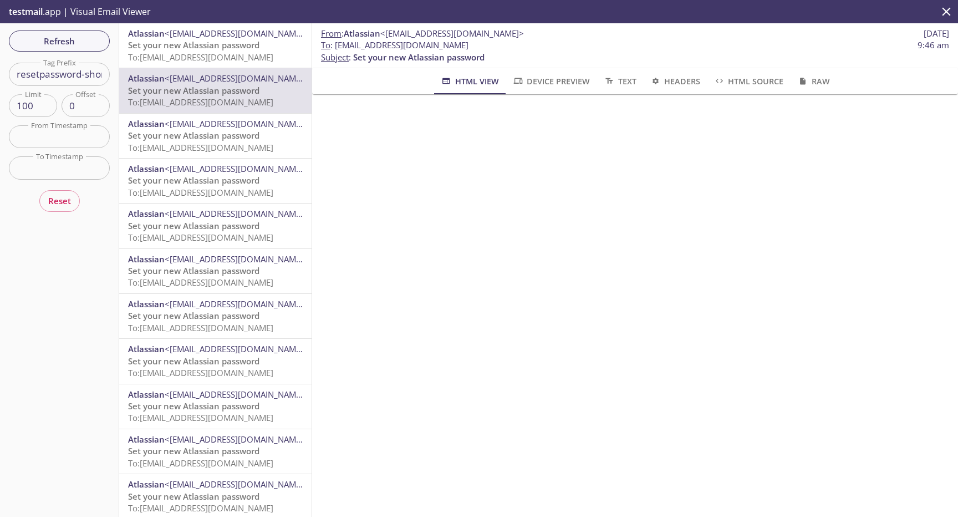
click at [60, 170] on input "text" at bounding box center [59, 167] width 101 height 23
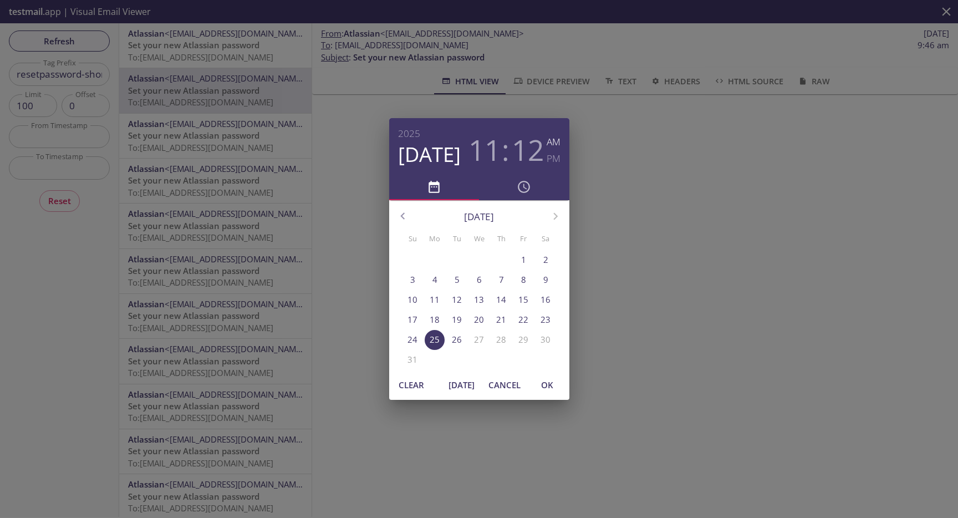
click at [364, 206] on div "[DATE] 11 : 12 AM PM [DATE] Su Mo Tu We Th Fr Sa 27 28 29 30 31 1 2 3 4 5 6 7 8…" at bounding box center [479, 259] width 958 height 518
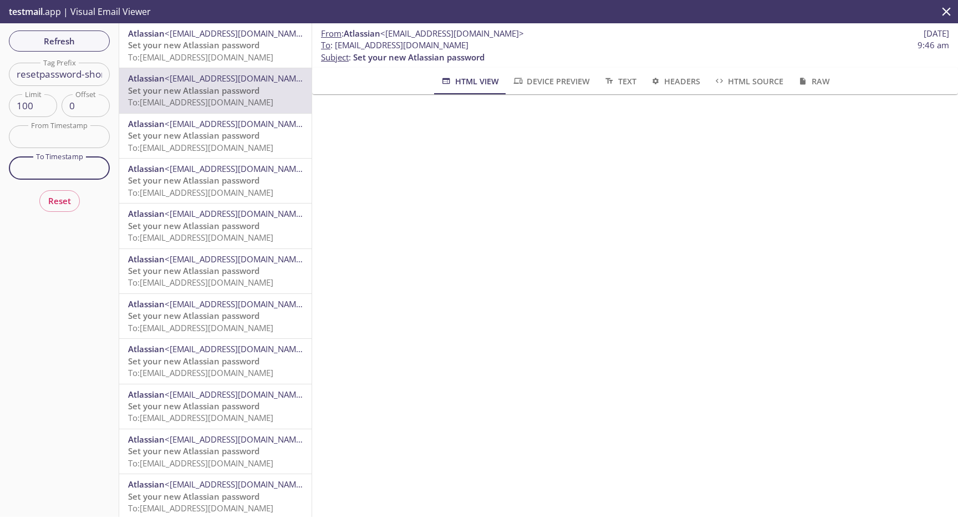
click at [55, 138] on input "text" at bounding box center [59, 136] width 101 height 23
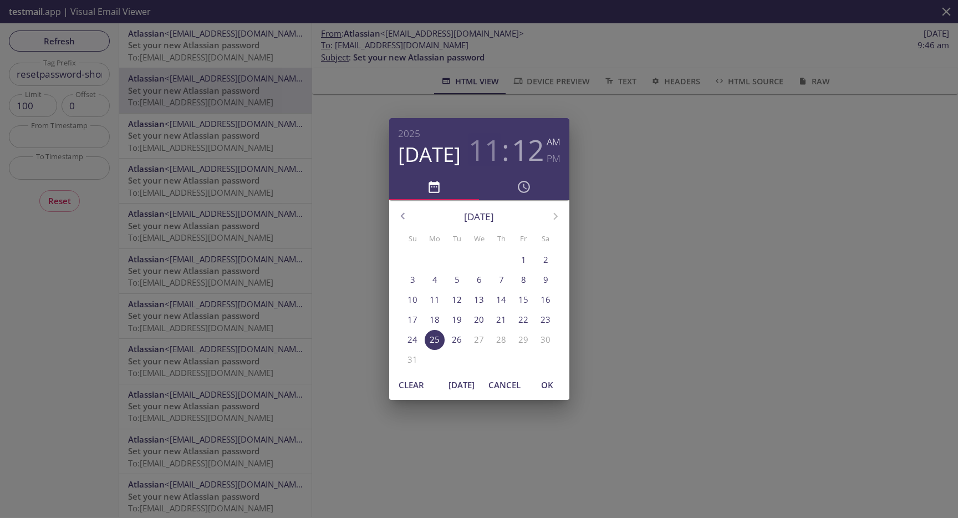
click at [492, 155] on h3 "11" at bounding box center [485, 149] width 32 height 33
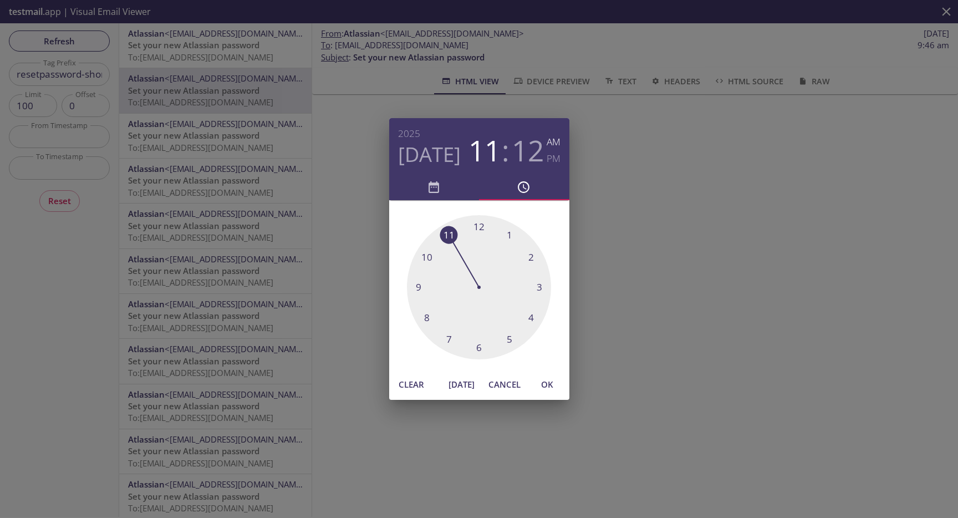
click at [420, 288] on div at bounding box center [479, 287] width 144 height 144
click at [427, 311] on div at bounding box center [479, 287] width 144 height 144
click at [416, 285] on div at bounding box center [479, 287] width 144 height 144
click at [539, 382] on span "OK" at bounding box center [547, 384] width 27 height 14
type input "[DATE] 9:45 am"
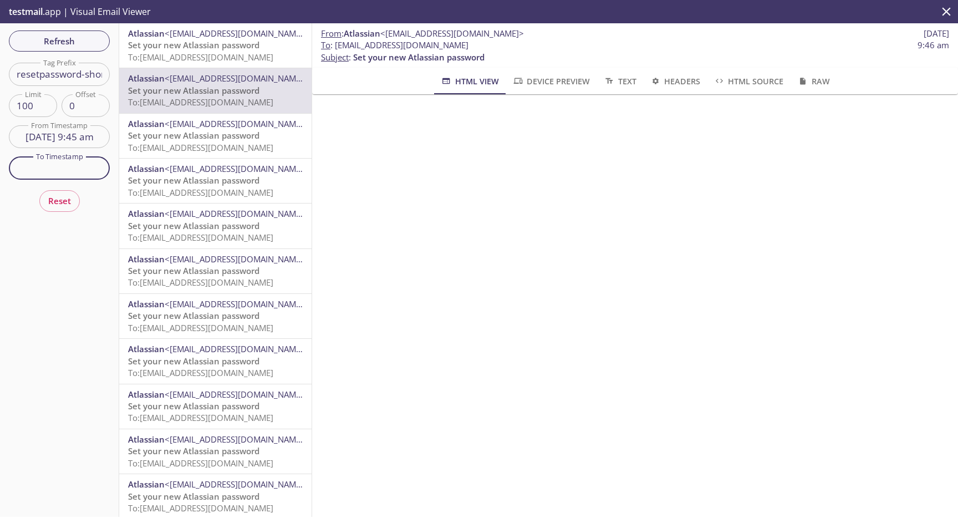
click at [73, 168] on input "text" at bounding box center [59, 167] width 101 height 23
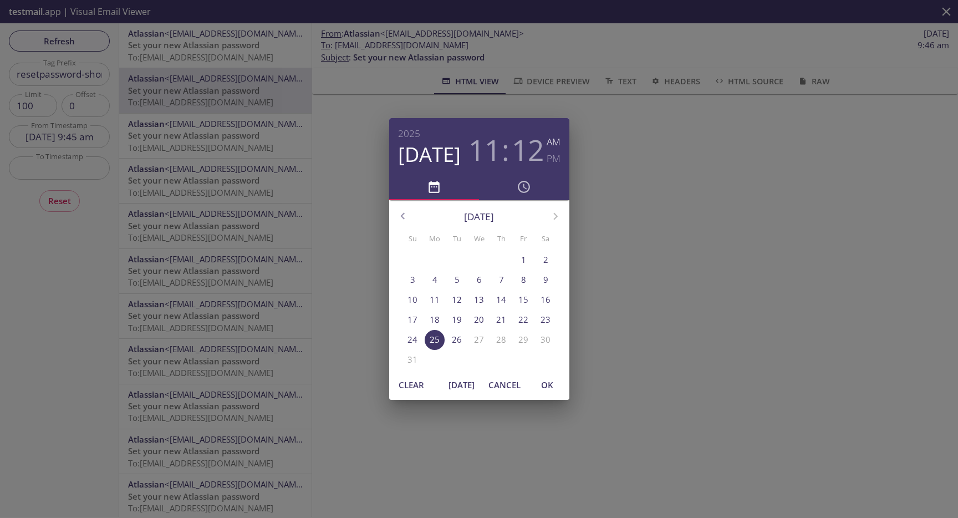
click at [268, 35] on div "[DATE] 11 : 12 AM PM [DATE] Su Mo Tu We Th Fr Sa 27 28 29 30 31 1 2 3 4 5 6 7 8…" at bounding box center [479, 259] width 958 height 518
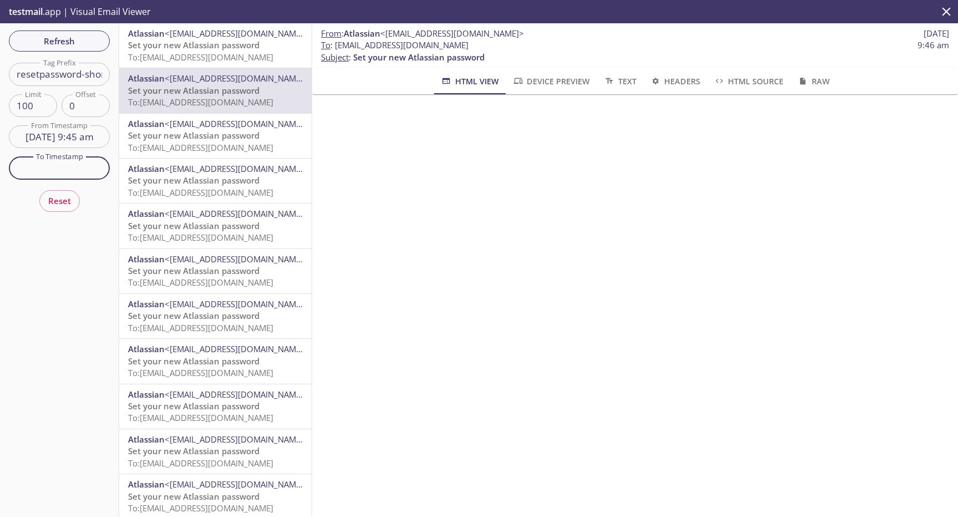
click at [258, 40] on span "Set your new Atlassian password" at bounding box center [193, 44] width 131 height 11
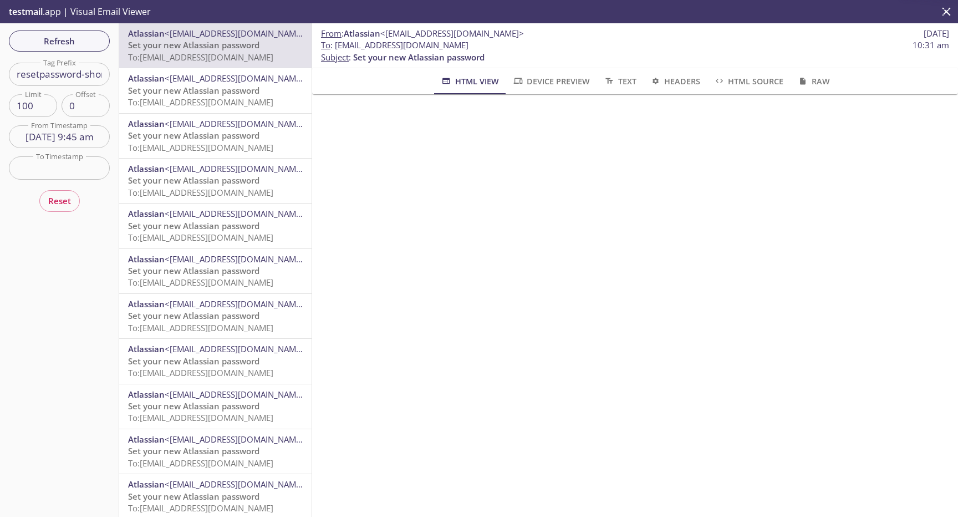
click at [258, 74] on span "<[EMAIL_ADDRESS][DOMAIN_NAME]>" at bounding box center [237, 78] width 144 height 11
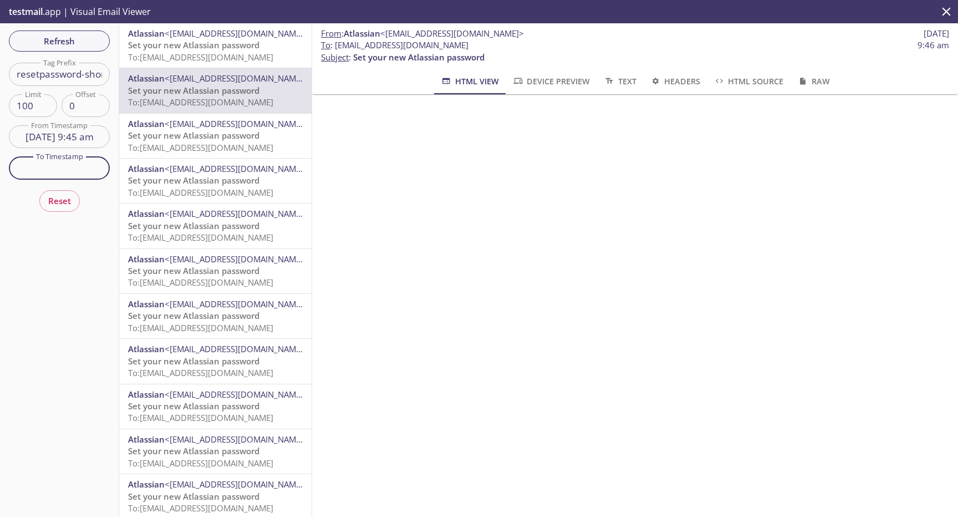
click at [42, 164] on input "text" at bounding box center [59, 167] width 101 height 23
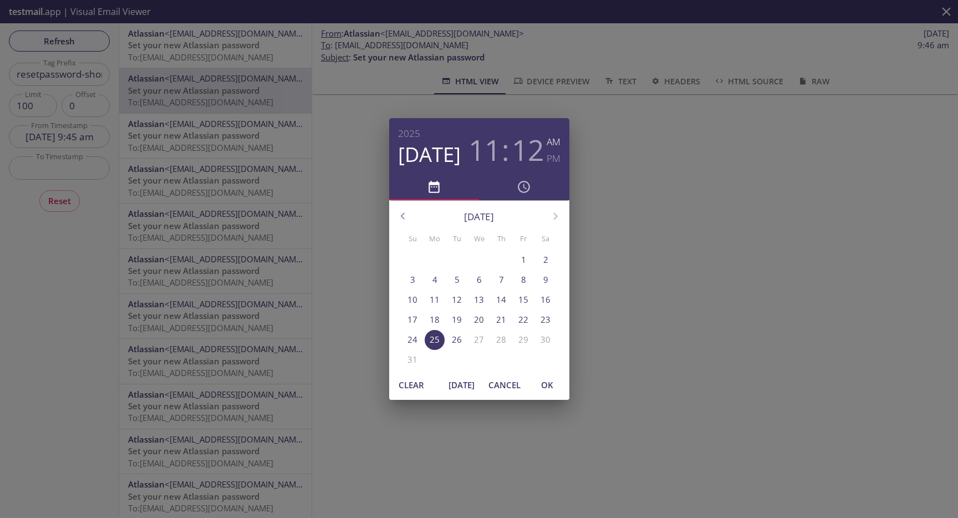
click at [473, 151] on h3 "11" at bounding box center [485, 149] width 32 height 33
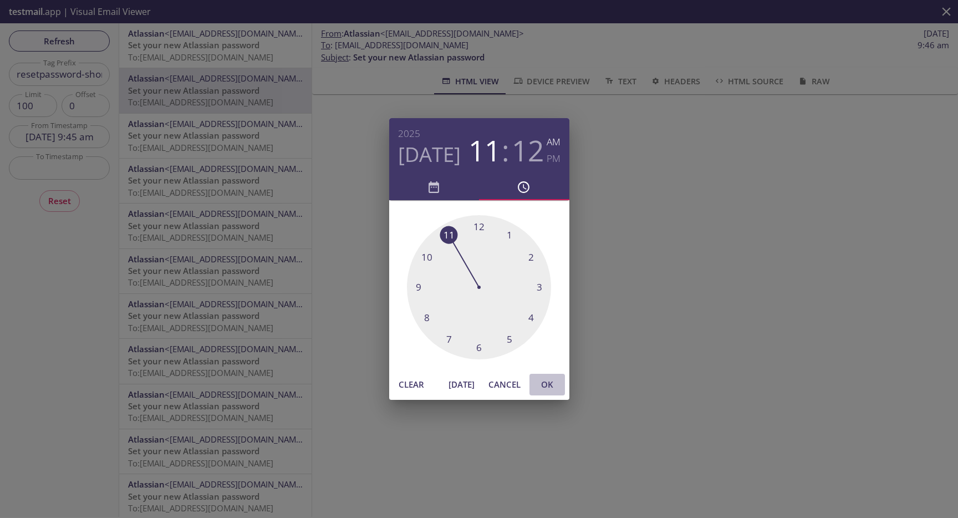
click at [546, 387] on span "OK" at bounding box center [547, 384] width 27 height 14
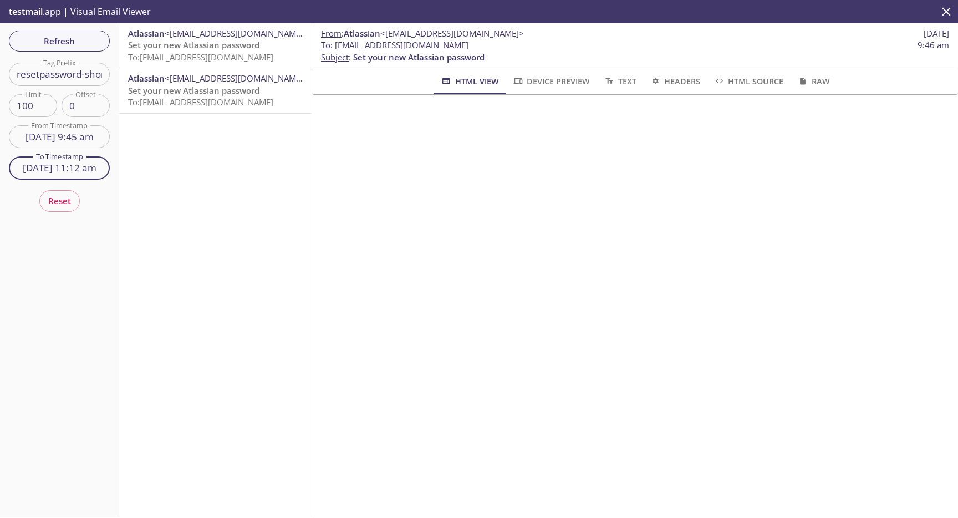
click at [70, 164] on input "[DATE] 11:12 am" at bounding box center [59, 167] width 101 height 23
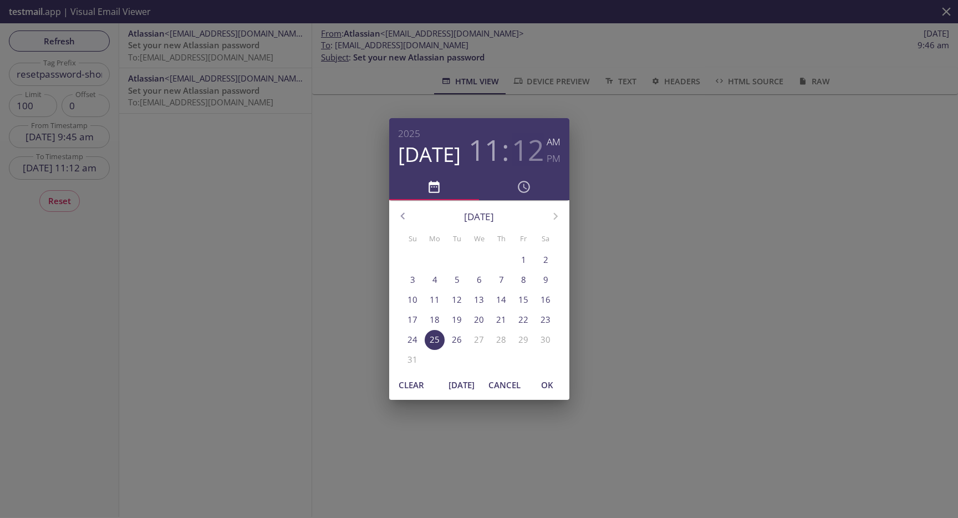
click at [524, 148] on h3 "12" at bounding box center [528, 149] width 32 height 33
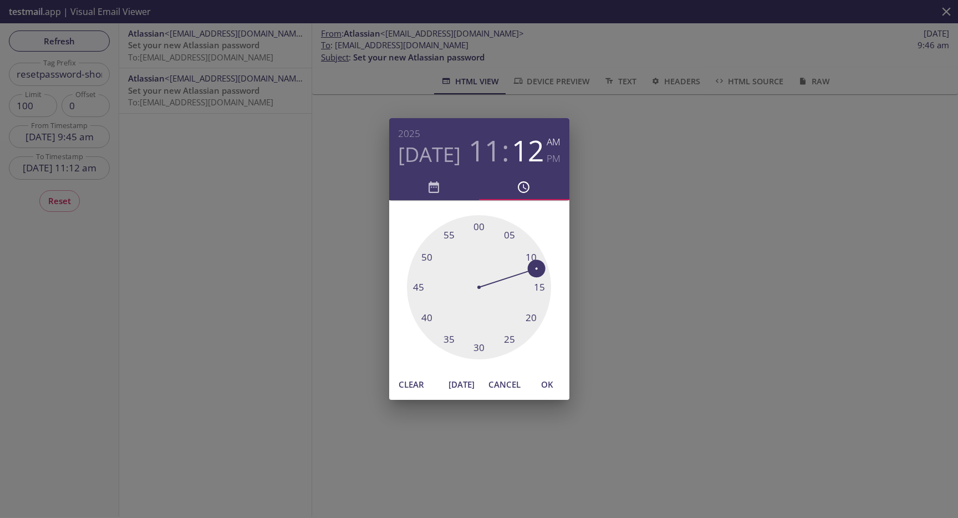
click at [478, 229] on div at bounding box center [479, 287] width 144 height 144
click at [546, 379] on span "OK" at bounding box center [547, 384] width 27 height 14
type input "[DATE] 11:00 am"
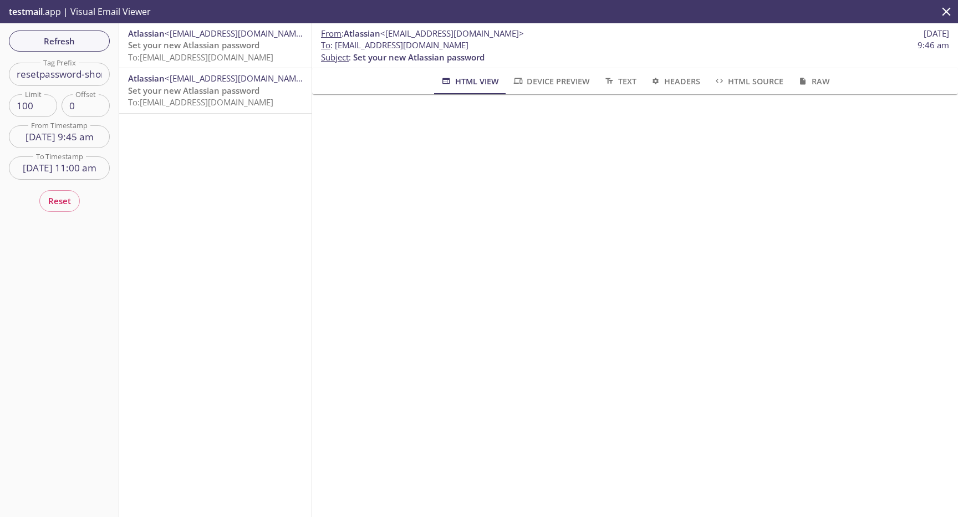
click at [53, 81] on input "resetpassword-shortpassword.stg" at bounding box center [59, 74] width 101 height 23
paste input "mfa-recovery"
type input "mfa-recovery.stg"
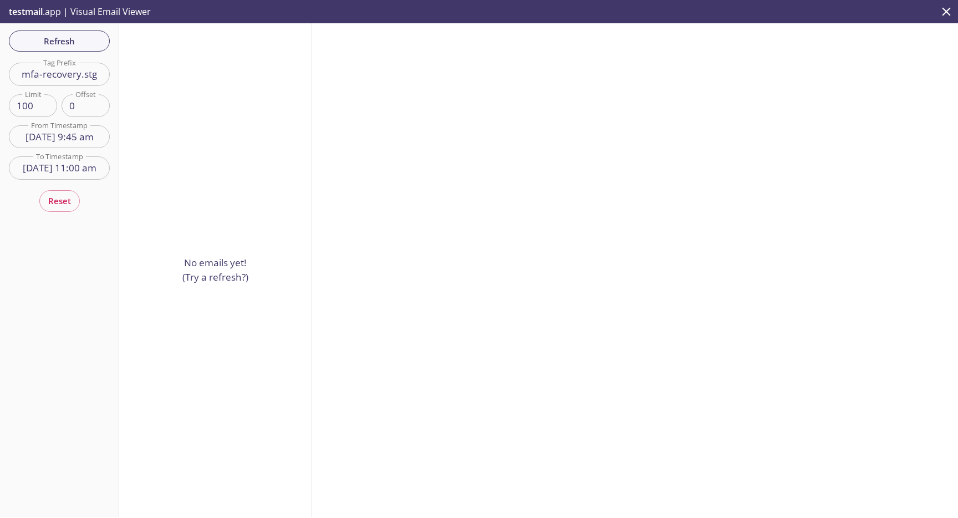
click at [88, 79] on input "mfa-recovery.stg" at bounding box center [59, 74] width 101 height 23
click at [60, 202] on span "Reset" at bounding box center [59, 201] width 23 height 14
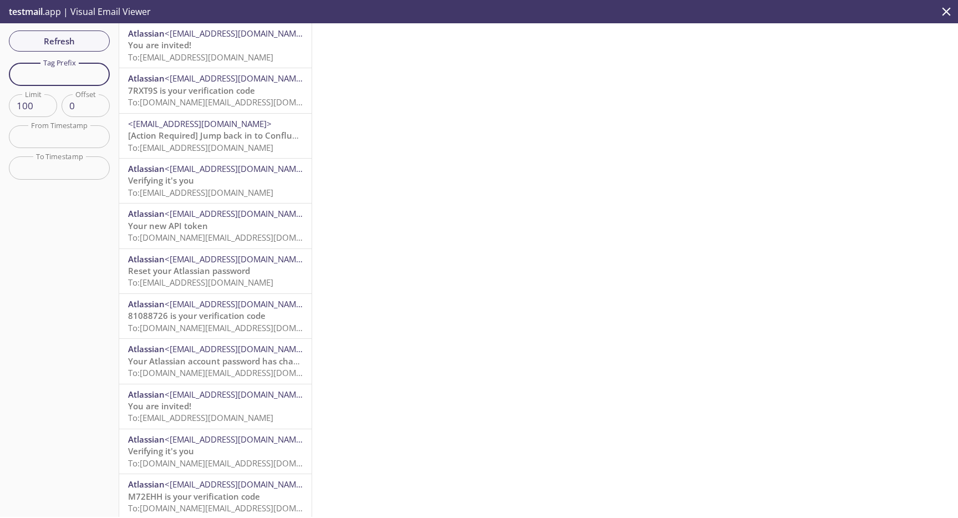
click at [64, 76] on input "text" at bounding box center [59, 74] width 101 height 23
paste input "mfa-recovery.stg"
type input "mfa-recovery.stg"
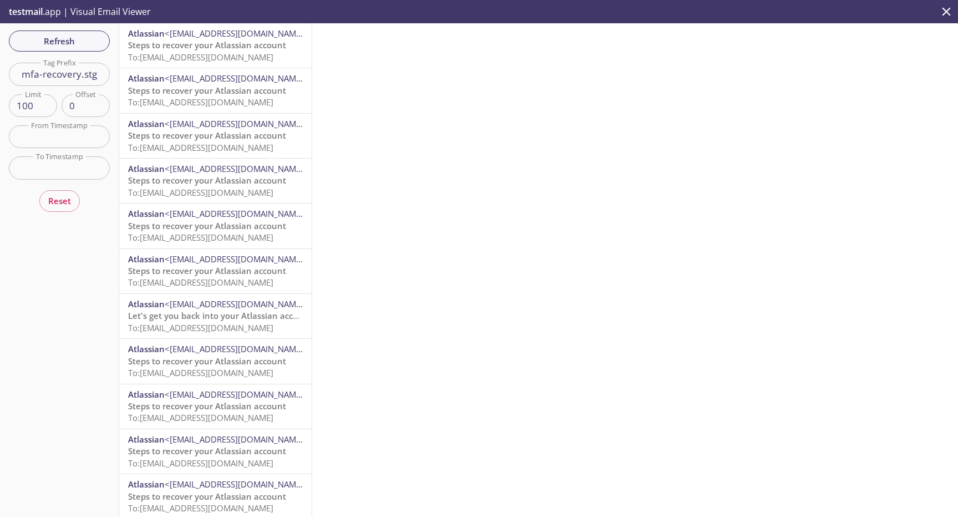
click at [223, 48] on span "Steps to recover your Atlassian account" at bounding box center [207, 44] width 158 height 11
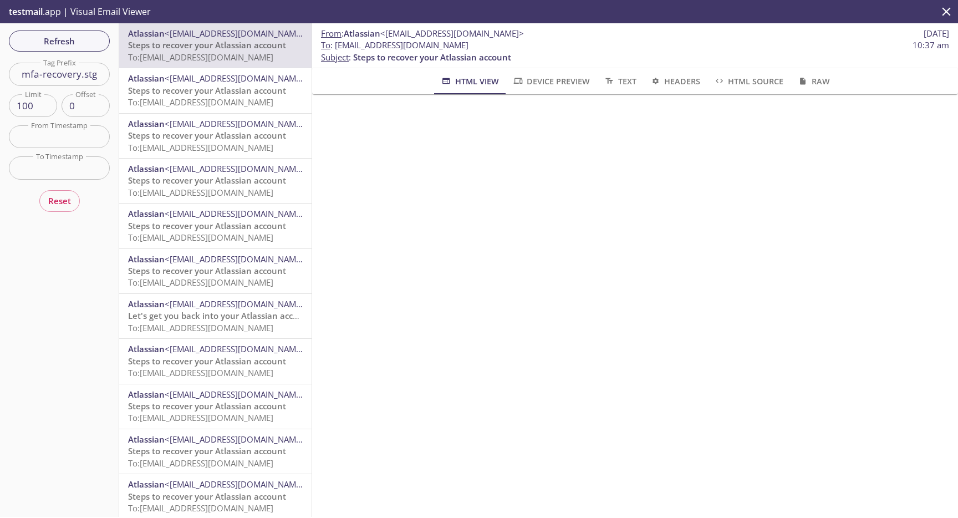
click at [228, 89] on span "Steps to recover your Atlassian account" at bounding box center [207, 90] width 158 height 11
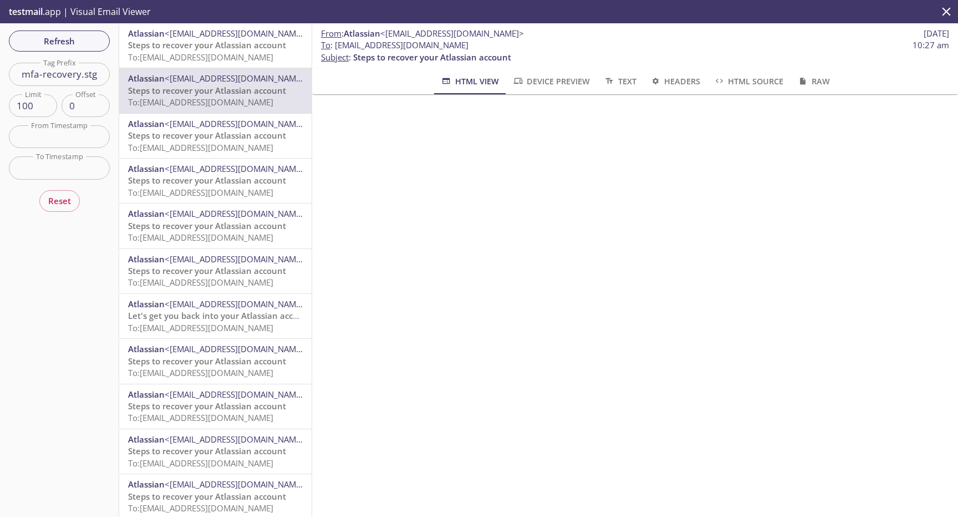
click at [209, 61] on span "To: [EMAIL_ADDRESS][DOMAIN_NAME]" at bounding box center [200, 57] width 145 height 11
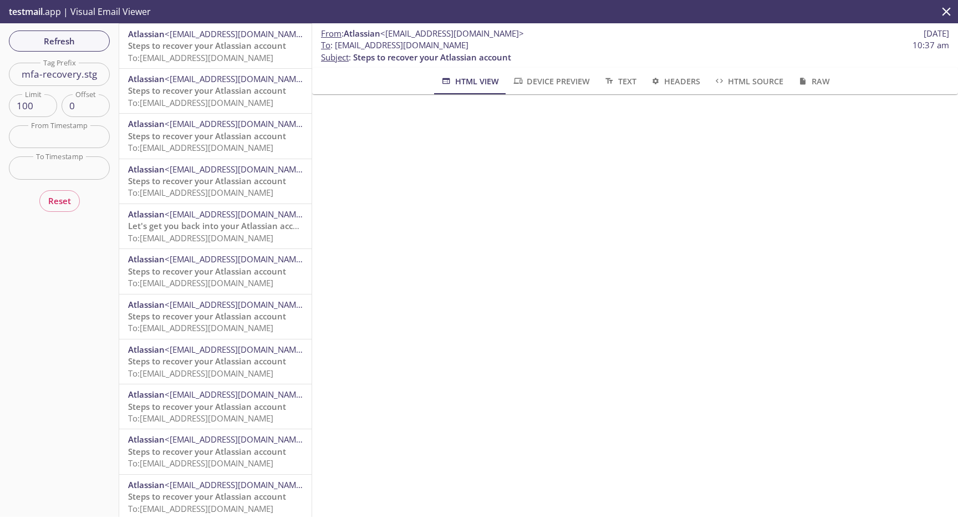
scroll to position [93, 0]
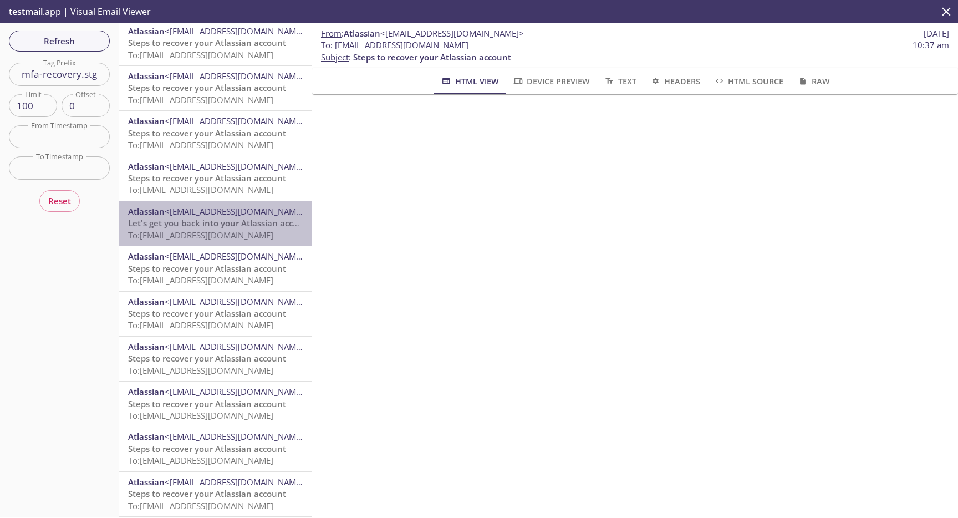
click at [230, 222] on span "Let's get you back into your Atlassian account" at bounding box center [220, 222] width 184 height 11
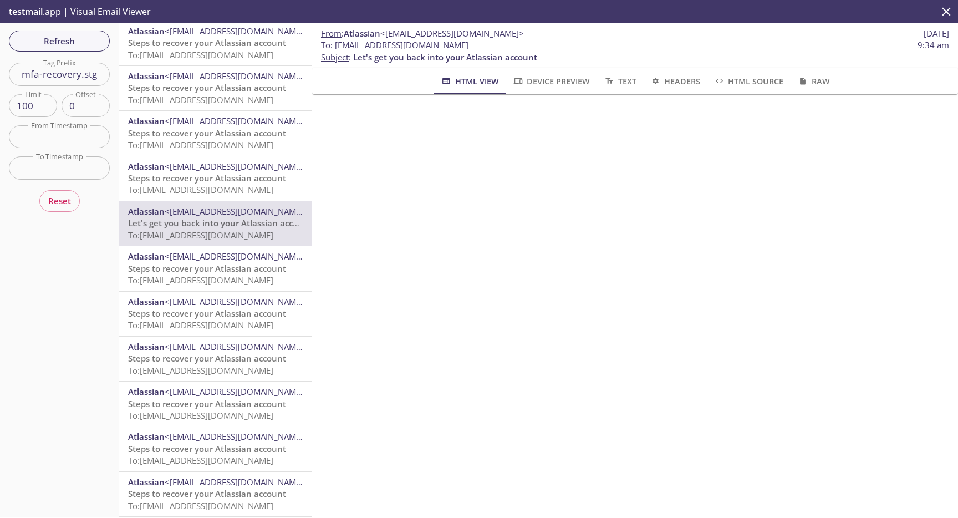
click at [224, 272] on span "Steps to recover your Atlassian account" at bounding box center [207, 268] width 158 height 11
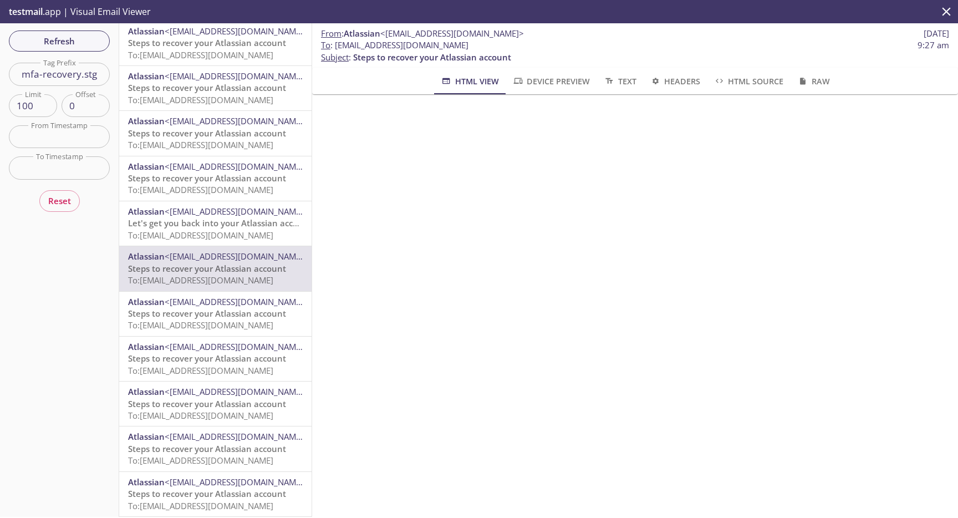
click at [192, 219] on span "Let's get you back into your Atlassian account" at bounding box center [220, 222] width 184 height 11
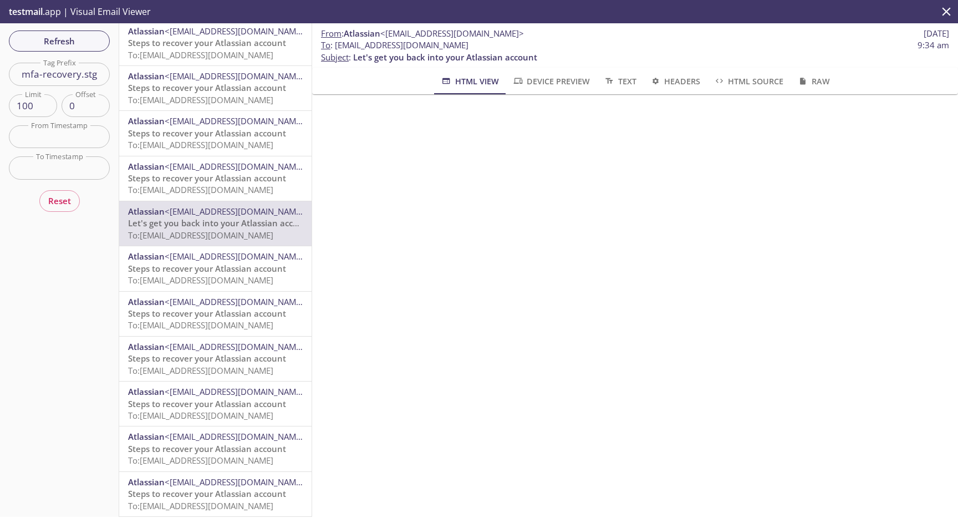
click at [192, 285] on div "Atlassian <[EMAIL_ADDRESS][DOMAIN_NAME]> Steps to recover your Atlassian accoun…" at bounding box center [215, 270] width 193 height 494
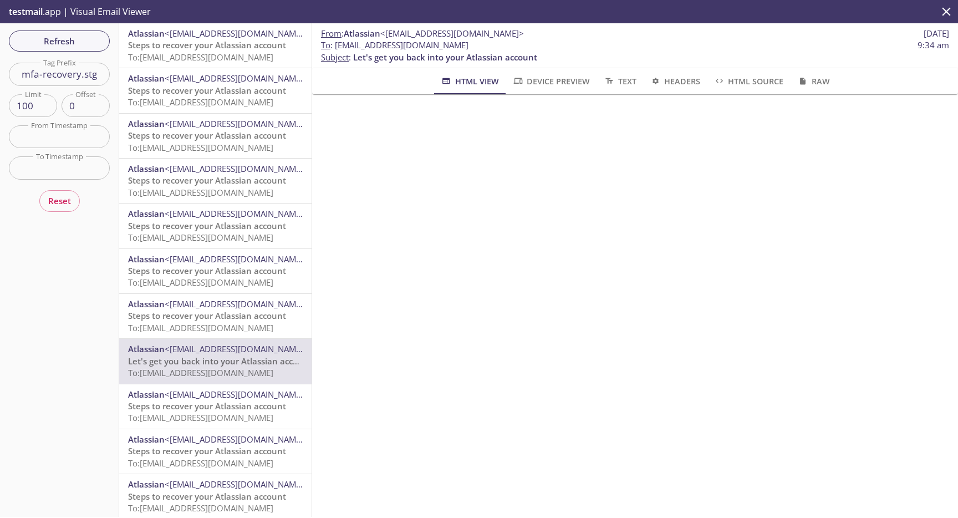
click at [205, 327] on span "To: [EMAIL_ADDRESS][DOMAIN_NAME]" at bounding box center [200, 327] width 145 height 11
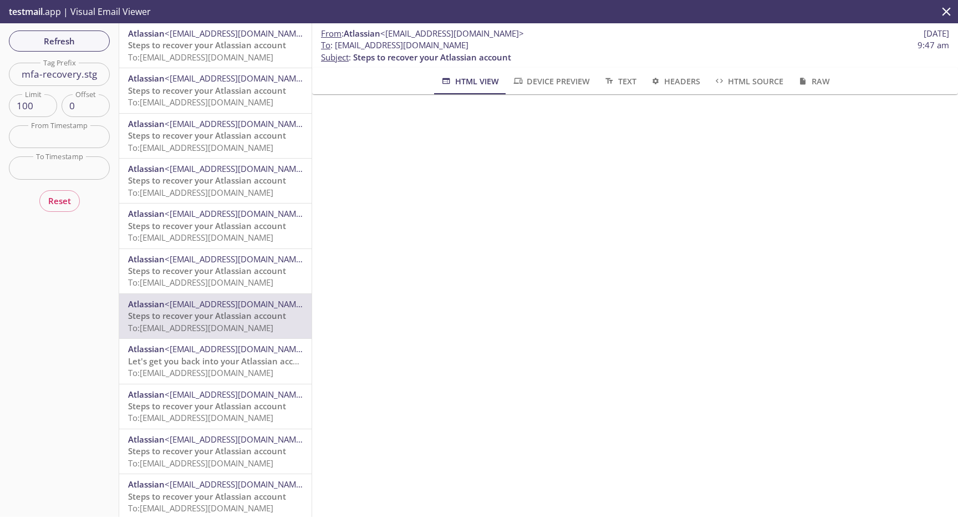
click at [205, 357] on span "Let's get you back into your Atlassian account" at bounding box center [220, 361] width 184 height 11
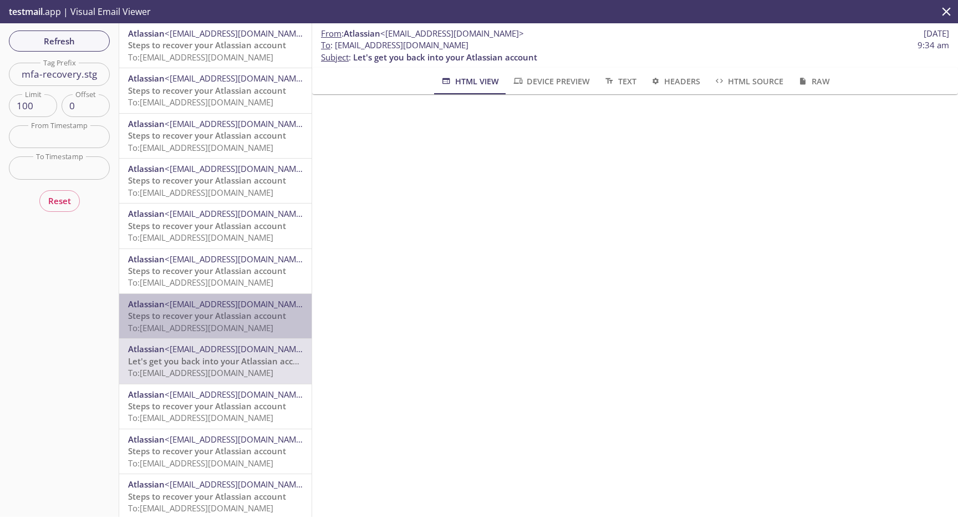
click at [204, 315] on span "Steps to recover your Atlassian account" at bounding box center [207, 315] width 158 height 11
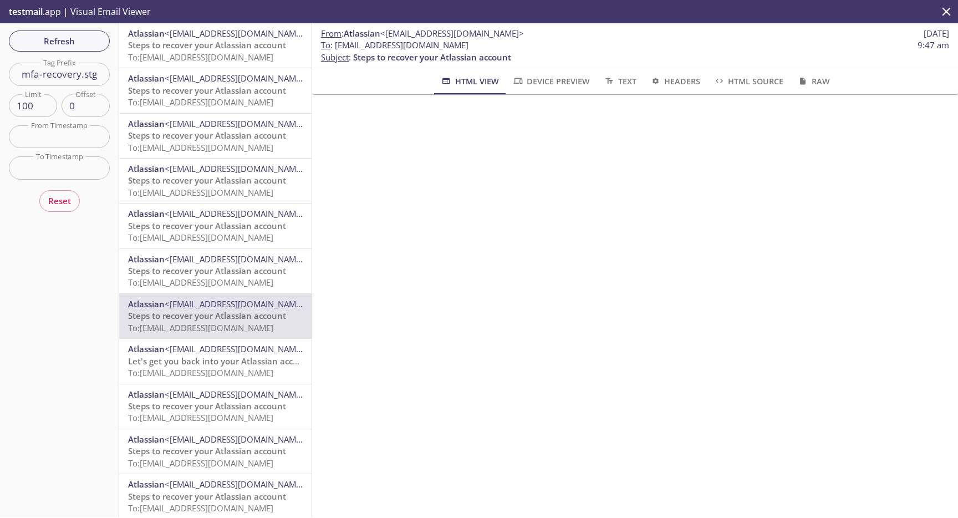
click at [210, 339] on div "Atlassian <[EMAIL_ADDRESS][DOMAIN_NAME]> Let's get you back into your Atlassian…" at bounding box center [215, 361] width 192 height 44
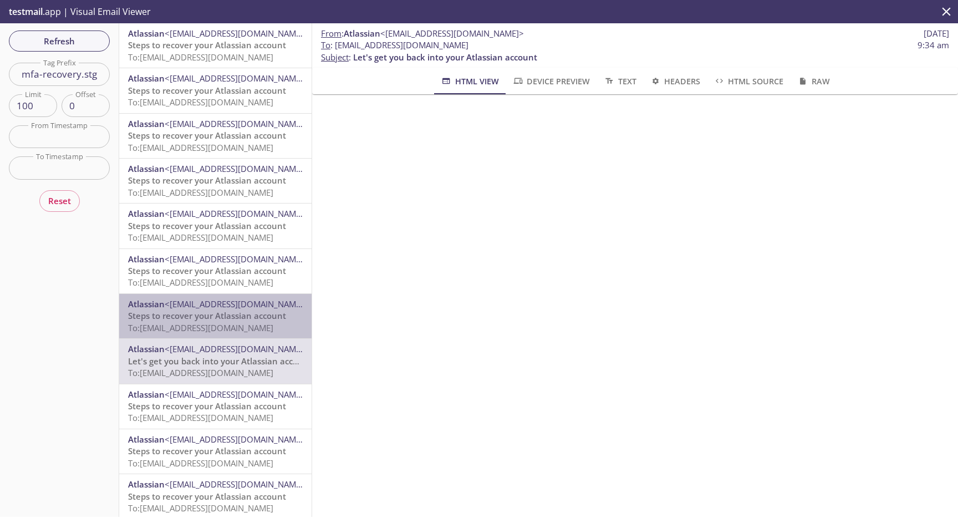
click at [209, 312] on span "Steps to recover your Atlassian account" at bounding box center [207, 315] width 158 height 11
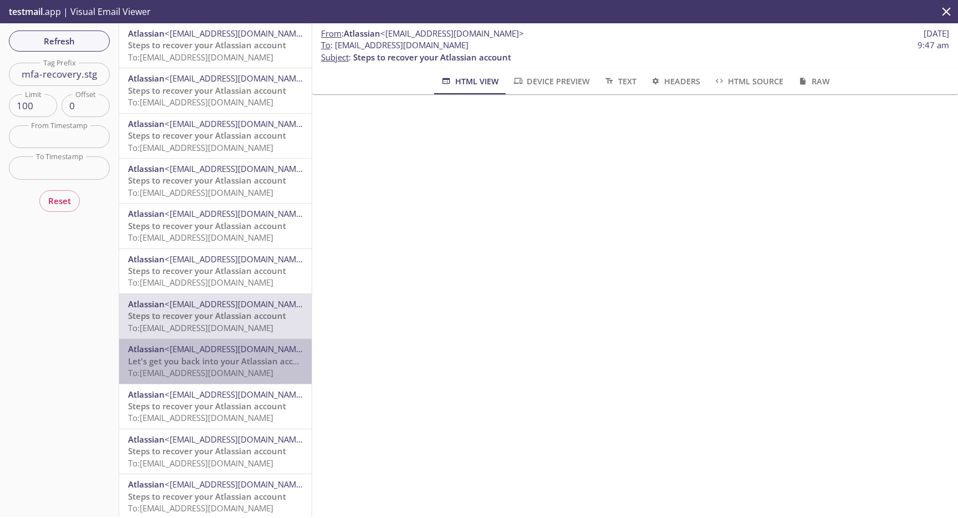
click at [214, 347] on span "<[EMAIL_ADDRESS][DOMAIN_NAME]>" at bounding box center [237, 348] width 144 height 11
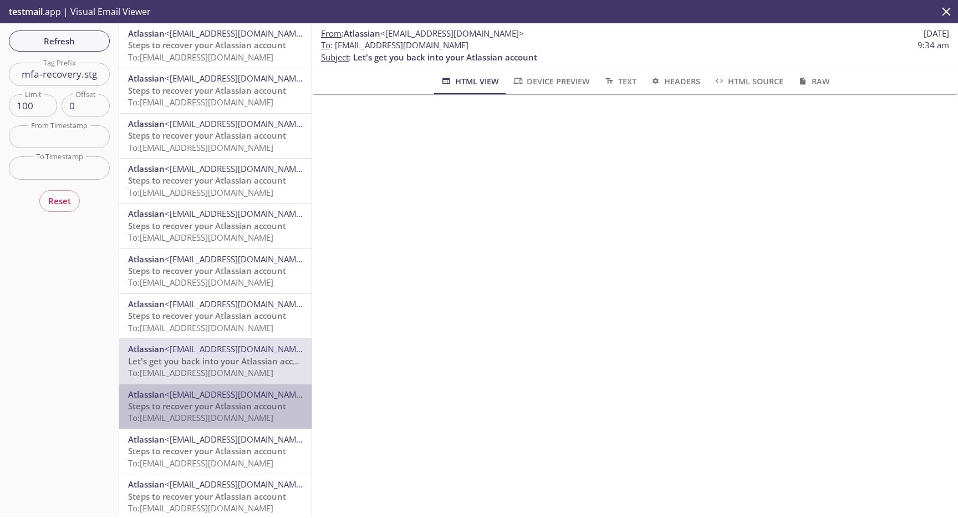
click at [201, 408] on span "Steps to recover your Atlassian account" at bounding box center [207, 405] width 158 height 11
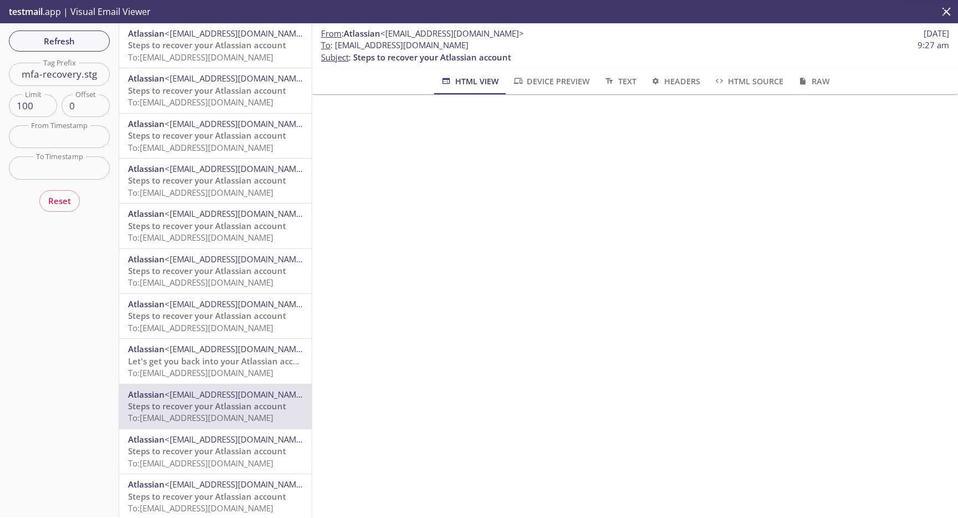
click at [206, 440] on span "<[EMAIL_ADDRESS][DOMAIN_NAME]>" at bounding box center [237, 439] width 144 height 11
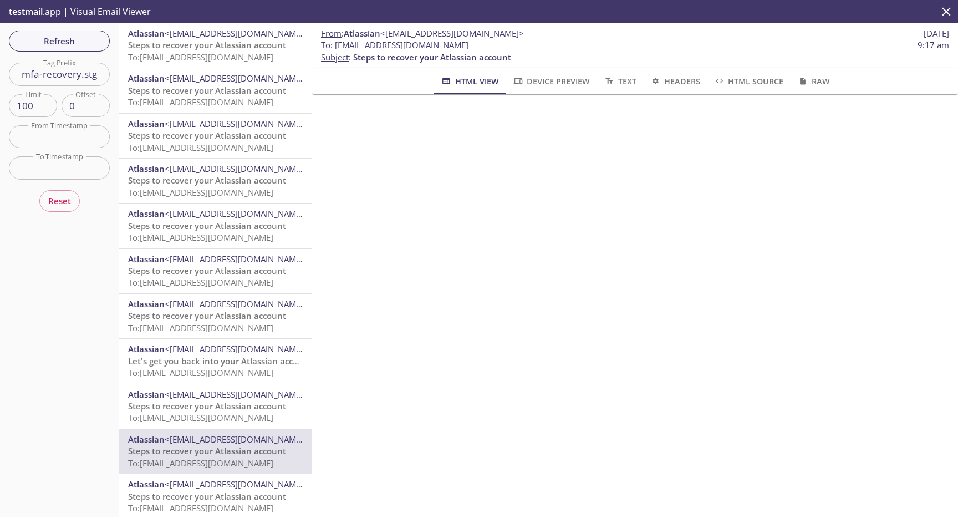
click at [206, 408] on span "Steps to recover your Atlassian account" at bounding box center [207, 405] width 158 height 11
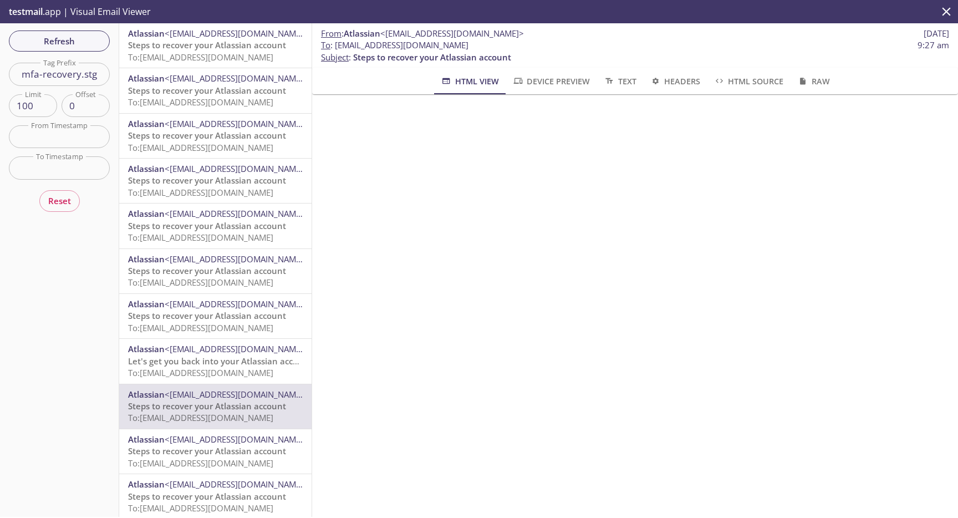
click at [206, 368] on span "To: [EMAIL_ADDRESS][DOMAIN_NAME]" at bounding box center [200, 372] width 145 height 11
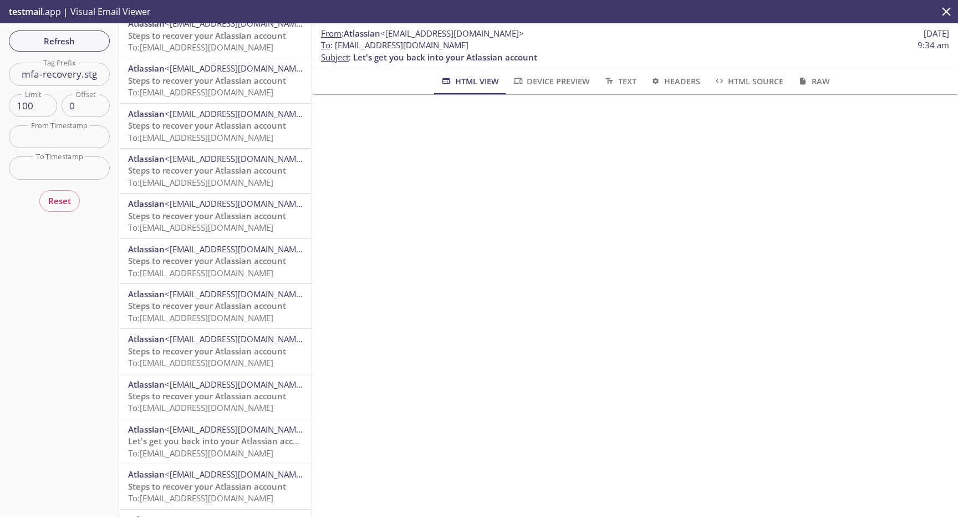
scroll to position [615, 0]
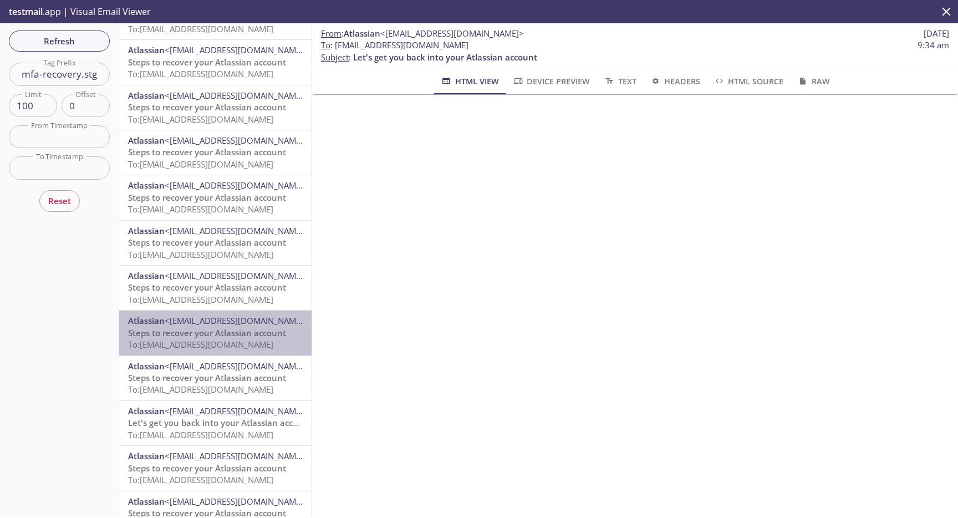
click at [210, 319] on span "<[EMAIL_ADDRESS][DOMAIN_NAME]>" at bounding box center [237, 320] width 144 height 11
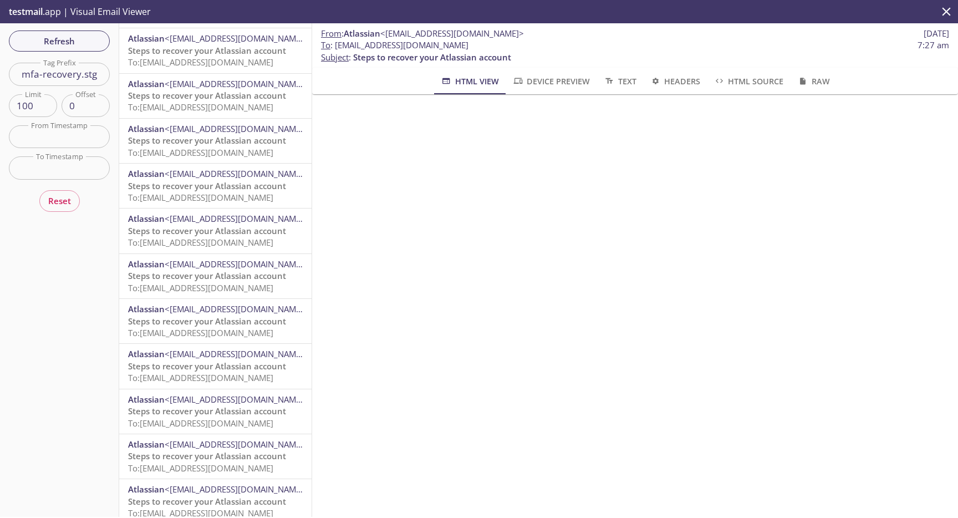
scroll to position [1294, 0]
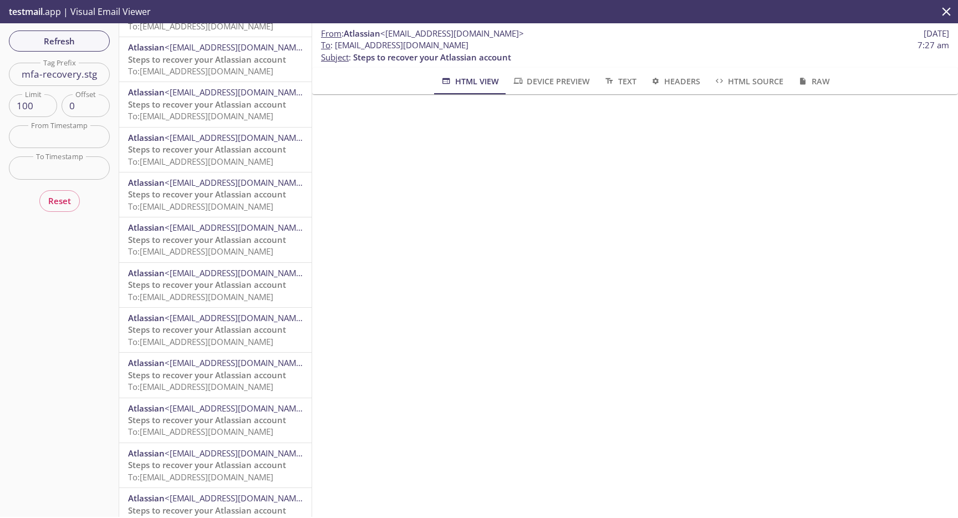
click at [211, 297] on span "To: [EMAIL_ADDRESS][DOMAIN_NAME]" at bounding box center [200, 296] width 145 height 11
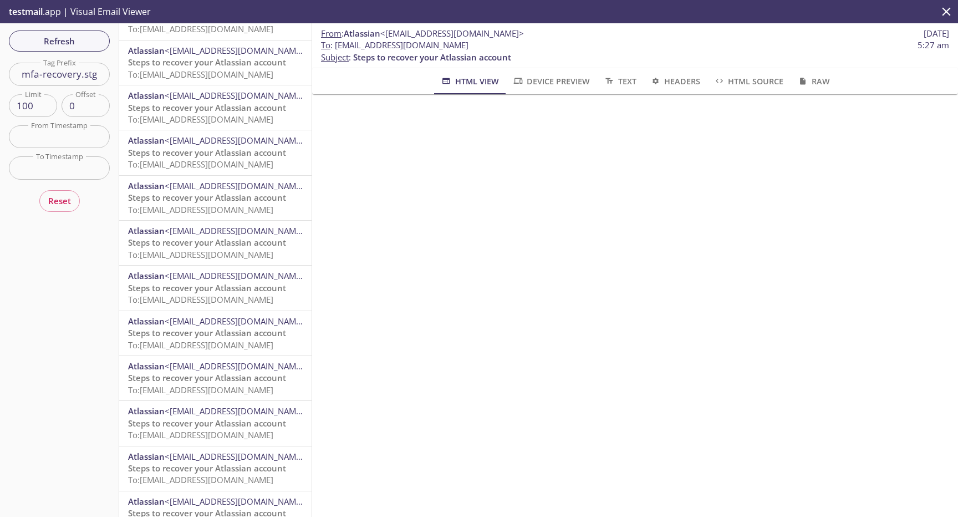
scroll to position [2053, 0]
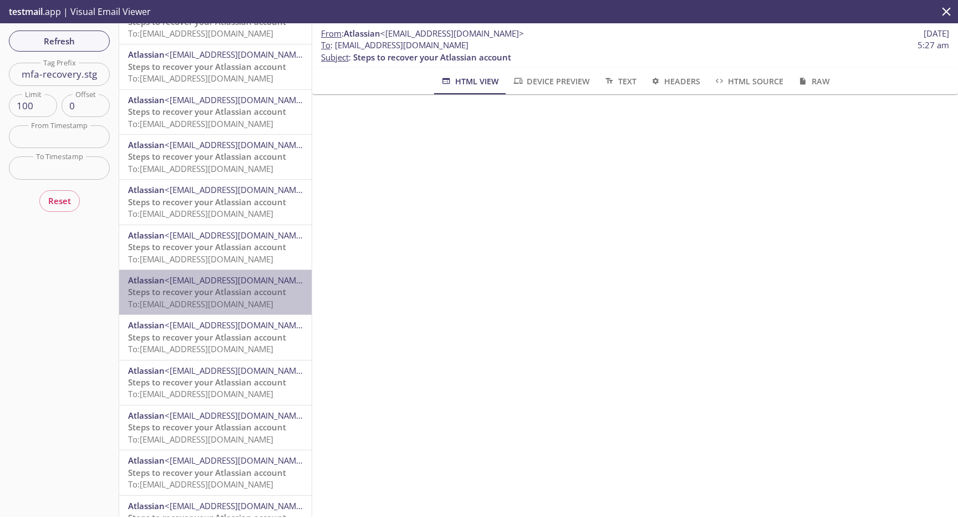
click at [211, 297] on span "Steps to recover your Atlassian account" at bounding box center [207, 291] width 158 height 11
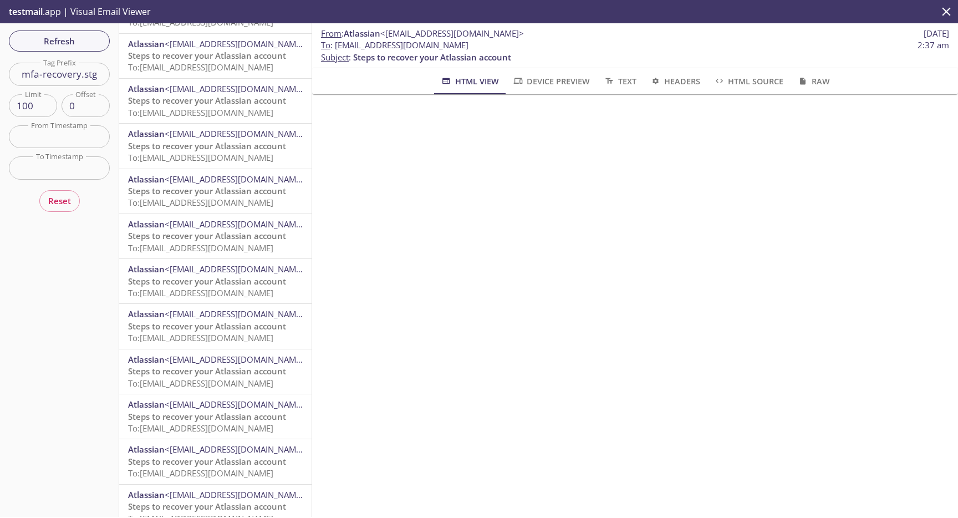
scroll to position [2755, 0]
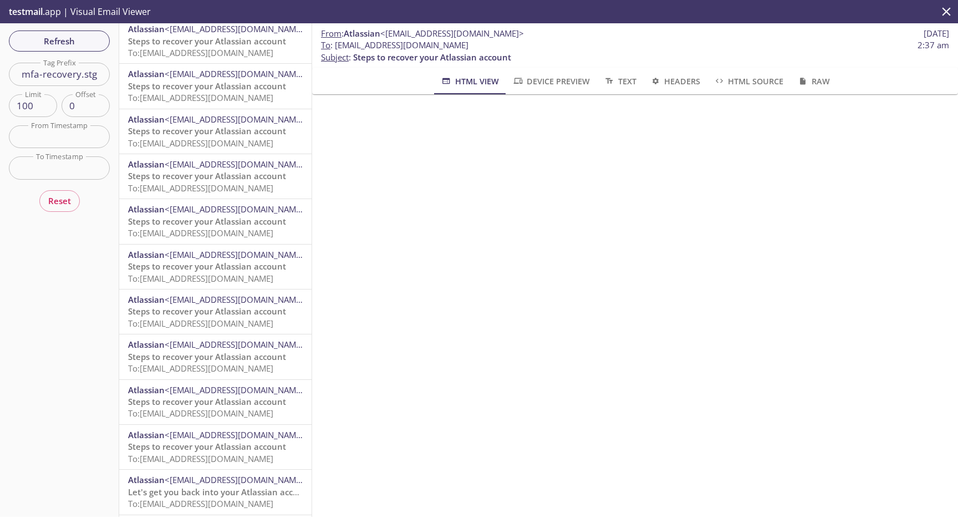
click at [212, 297] on span "<[EMAIL_ADDRESS][DOMAIN_NAME]>" at bounding box center [237, 299] width 144 height 11
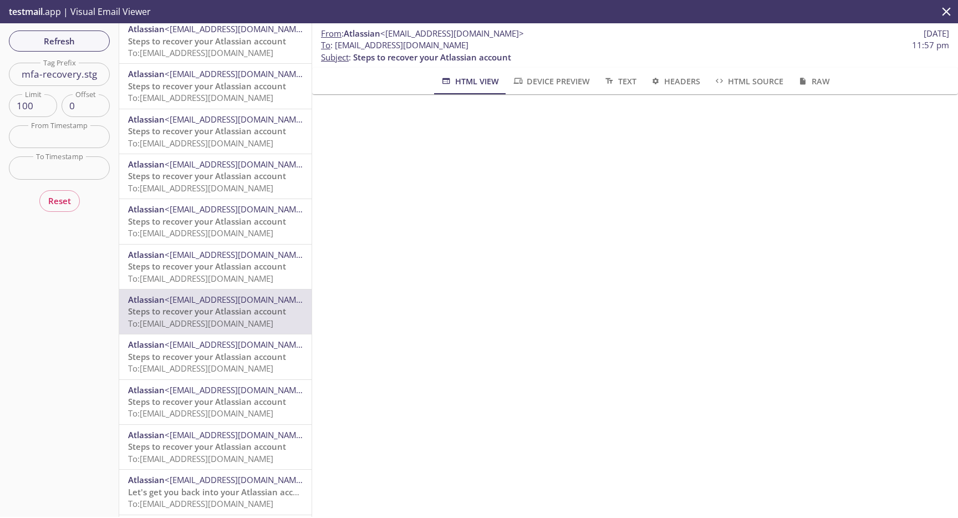
click at [234, 364] on span "To: [EMAIL_ADDRESS][DOMAIN_NAME]" at bounding box center [200, 368] width 145 height 11
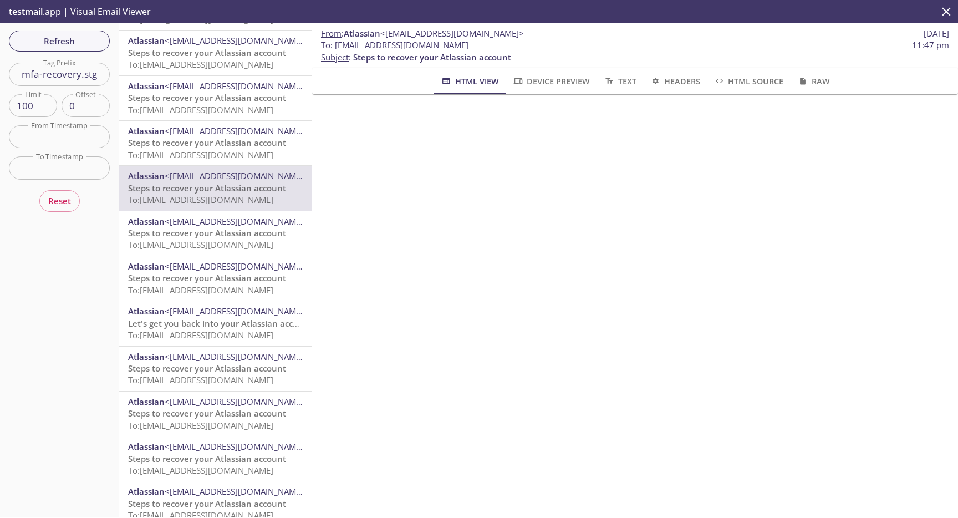
scroll to position [2924, 0]
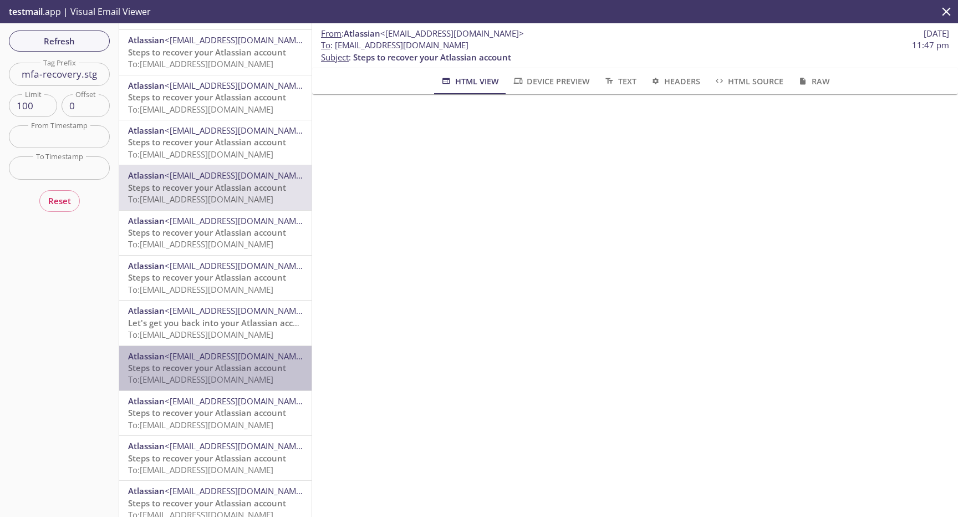
click at [216, 356] on span "<[EMAIL_ADDRESS][DOMAIN_NAME]>" at bounding box center [237, 356] width 144 height 11
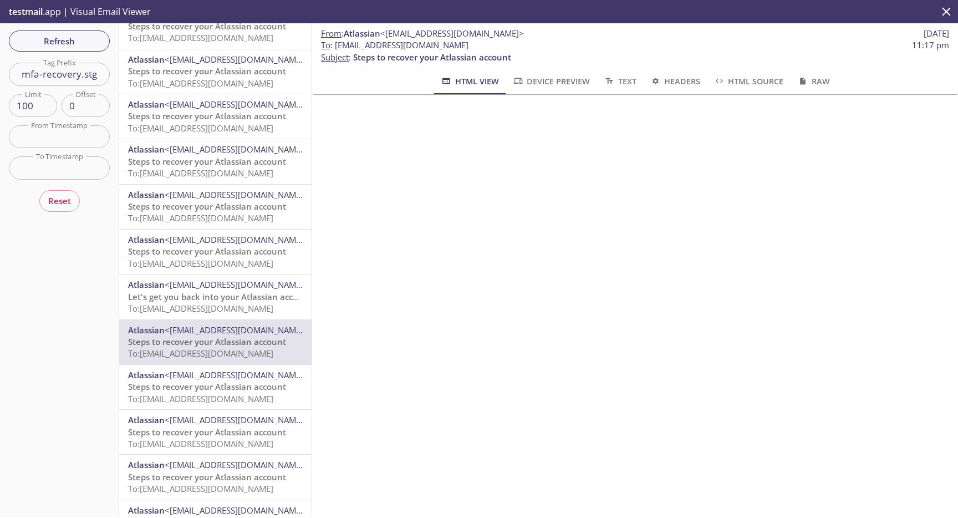
scroll to position [2949, 0]
click at [207, 311] on span "To: [EMAIL_ADDRESS][DOMAIN_NAME]" at bounding box center [200, 309] width 145 height 11
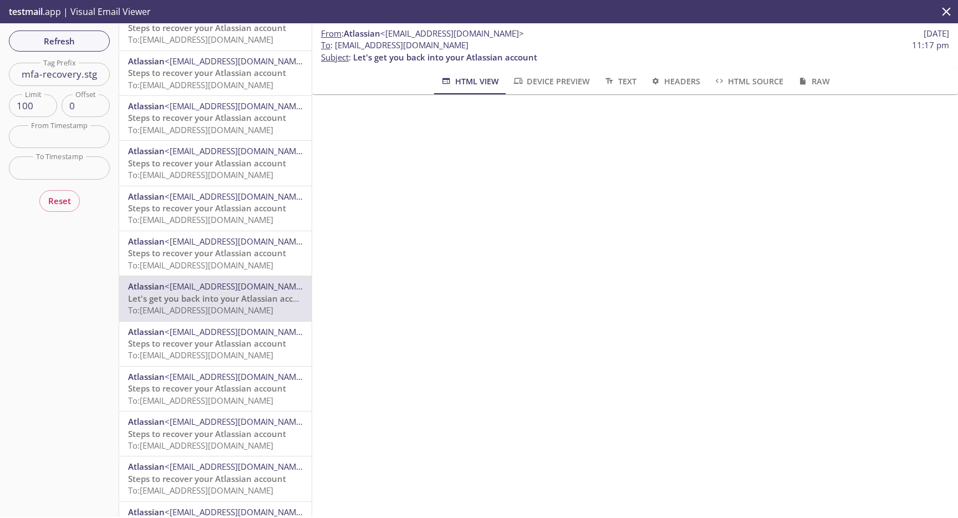
click at [211, 337] on span "<[EMAIL_ADDRESS][DOMAIN_NAME]>" at bounding box center [237, 331] width 144 height 11
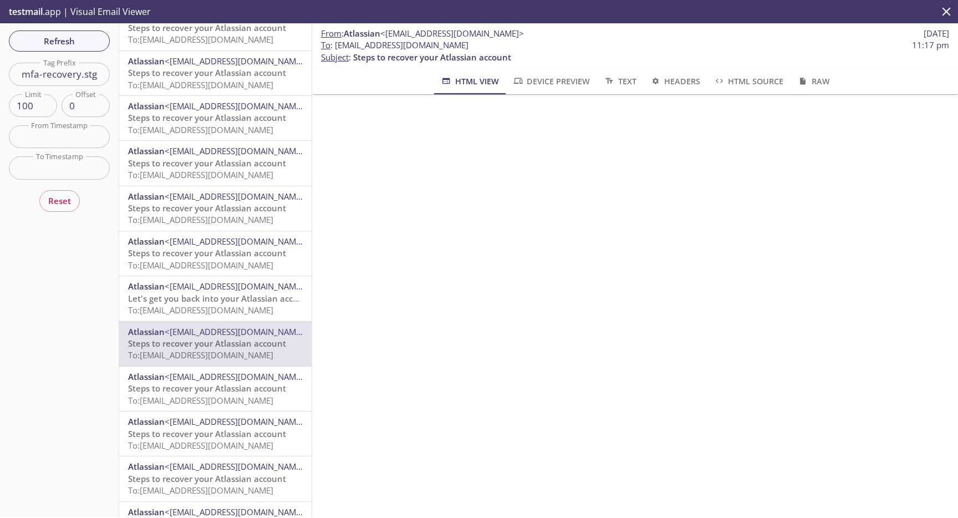
click at [233, 307] on span "To: [EMAIL_ADDRESS][DOMAIN_NAME]" at bounding box center [200, 309] width 145 height 11
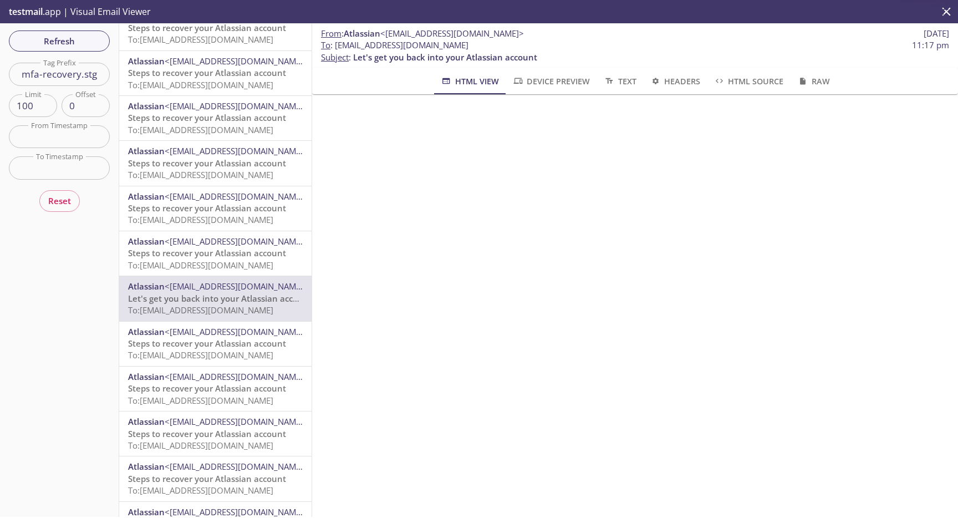
click at [230, 336] on span "<[EMAIL_ADDRESS][DOMAIN_NAME]>" at bounding box center [237, 331] width 144 height 11
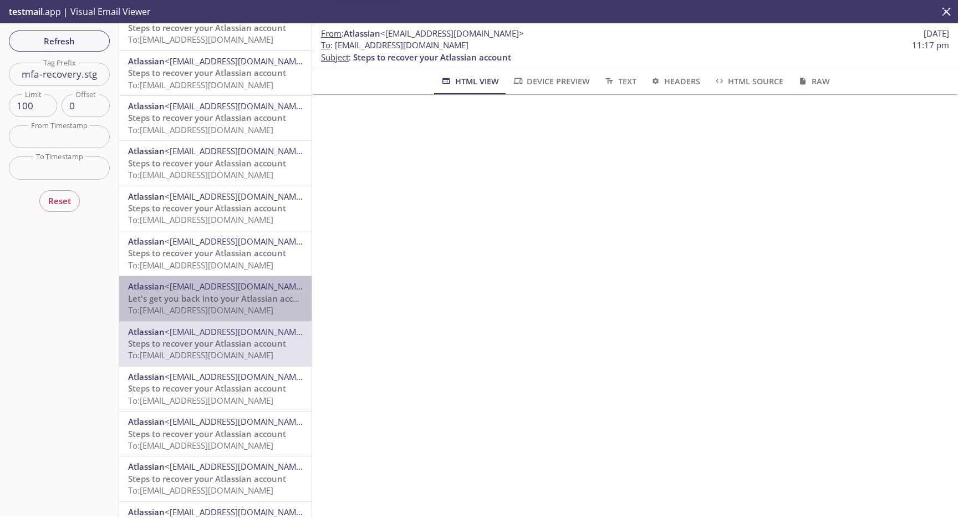
click at [219, 304] on span "Let's get you back into your Atlassian account" at bounding box center [220, 298] width 184 height 11
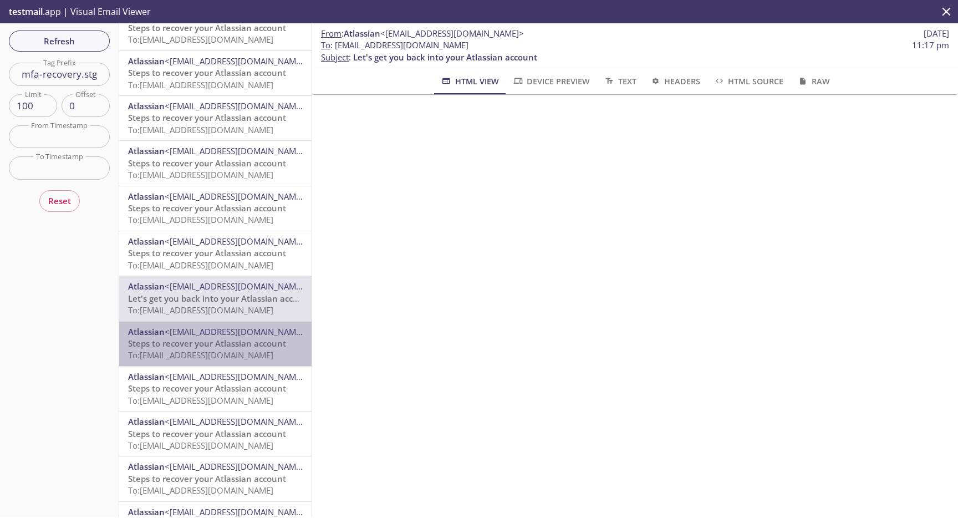
click at [217, 325] on div "Atlassian <[EMAIL_ADDRESS][DOMAIN_NAME]> Steps to recover your Atlassian accoun…" at bounding box center [215, 344] width 192 height 44
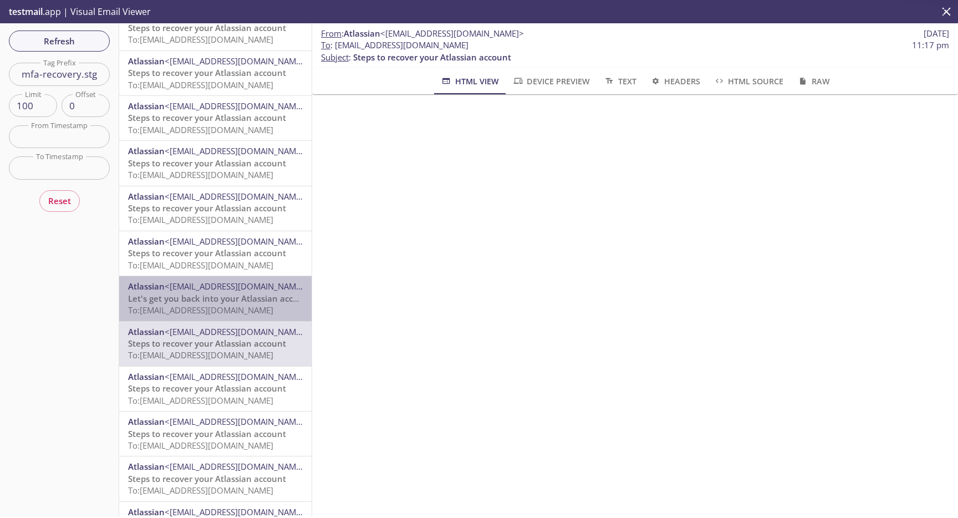
click at [209, 306] on span "To: [EMAIL_ADDRESS][DOMAIN_NAME]" at bounding box center [200, 309] width 145 height 11
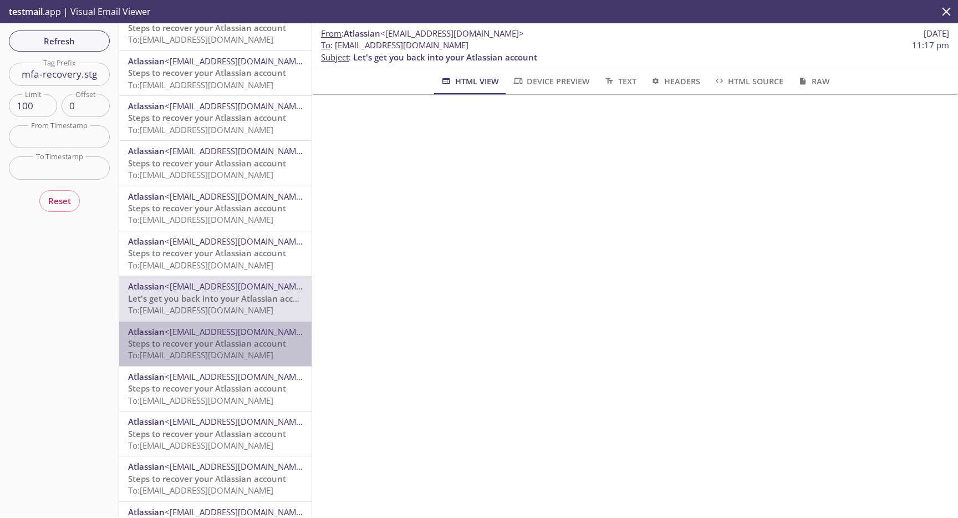
click at [209, 327] on span "<[EMAIL_ADDRESS][DOMAIN_NAME]>" at bounding box center [237, 331] width 144 height 11
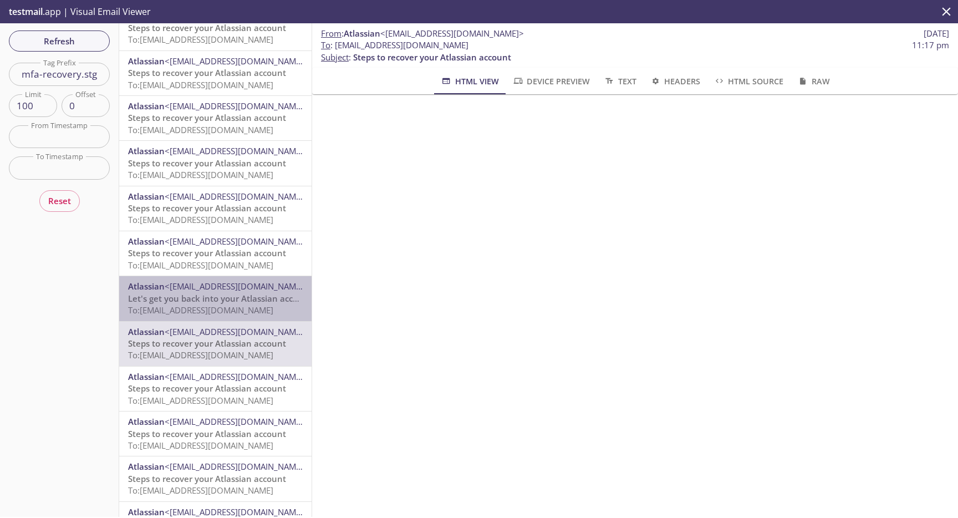
click at [198, 305] on span "To: [EMAIL_ADDRESS][DOMAIN_NAME]" at bounding box center [200, 309] width 145 height 11
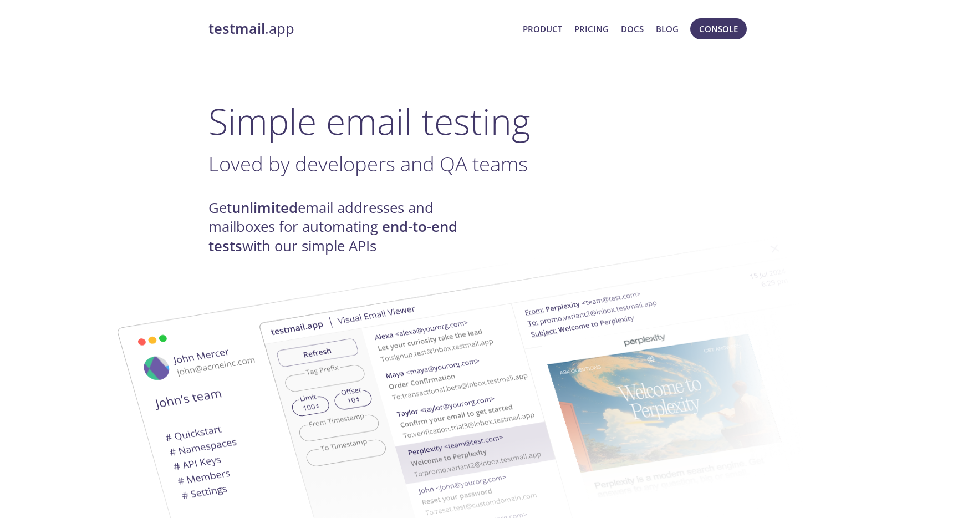
click at [593, 32] on link "Pricing" at bounding box center [592, 29] width 34 height 14
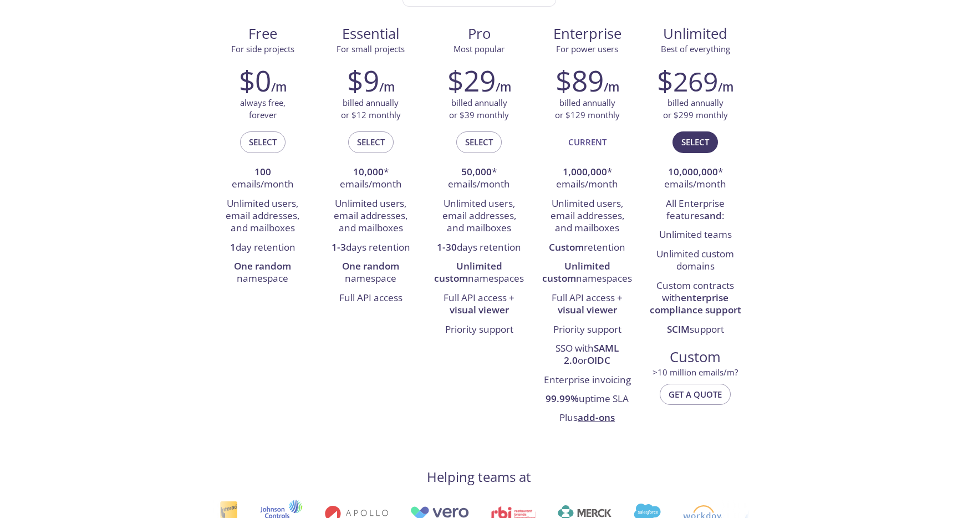
scroll to position [159, 0]
click at [611, 419] on link "add-ons" at bounding box center [596, 418] width 37 height 13
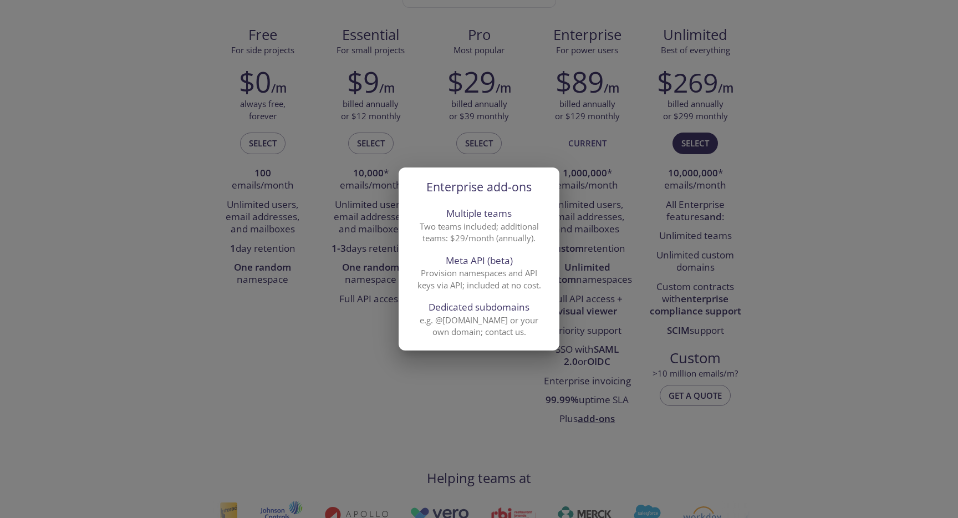
click at [606, 276] on div "Enterprise add-ons Multiple teams Two teams included; additional teams: $29/mon…" at bounding box center [479, 259] width 958 height 518
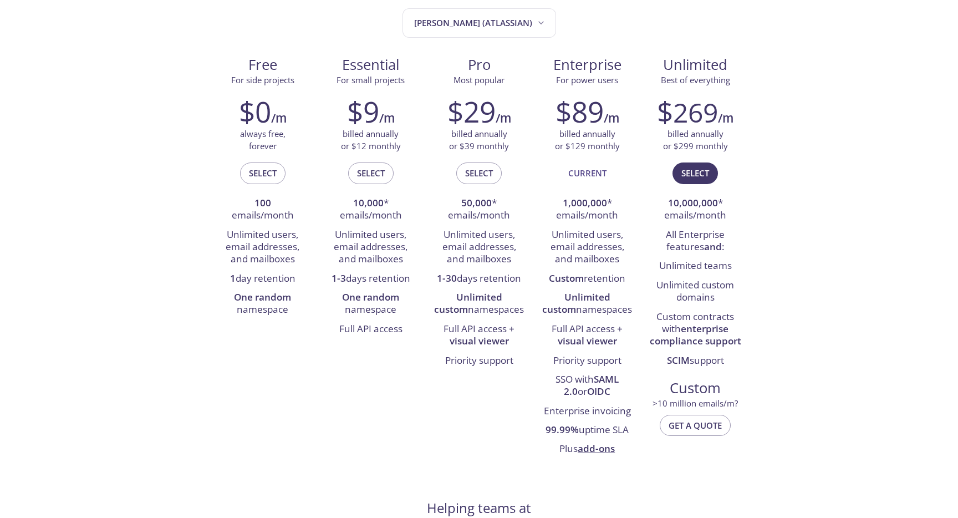
scroll to position [138, 0]
